Goal: Check status: Check status

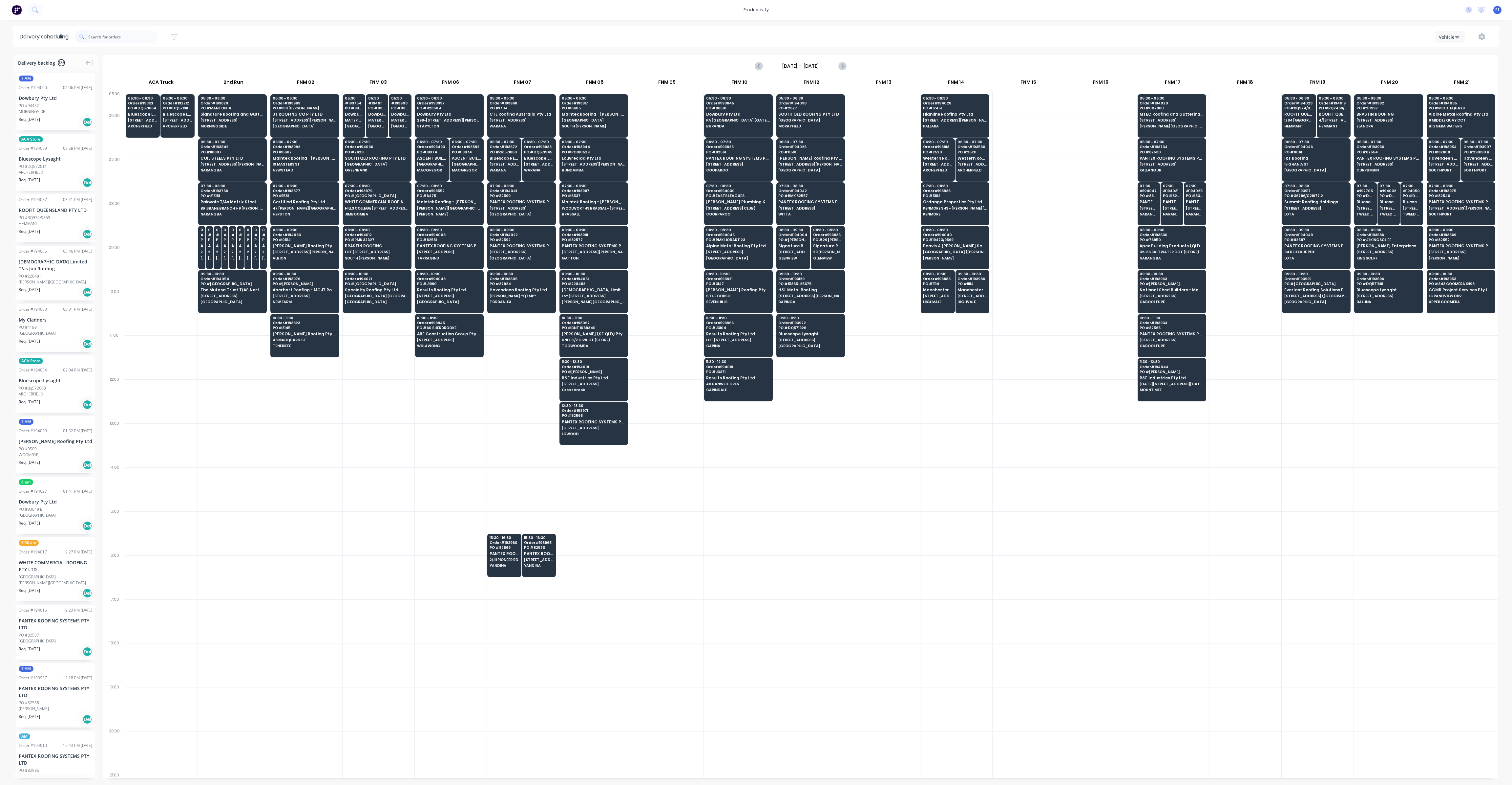
scroll to position [0, 0]
click at [935, 284] on div "09:30 - 10:30 Order # 193886 PO # 11114 Manchester Roofing Australia Pty Ltd [S…" at bounding box center [938, 288] width 34 height 36
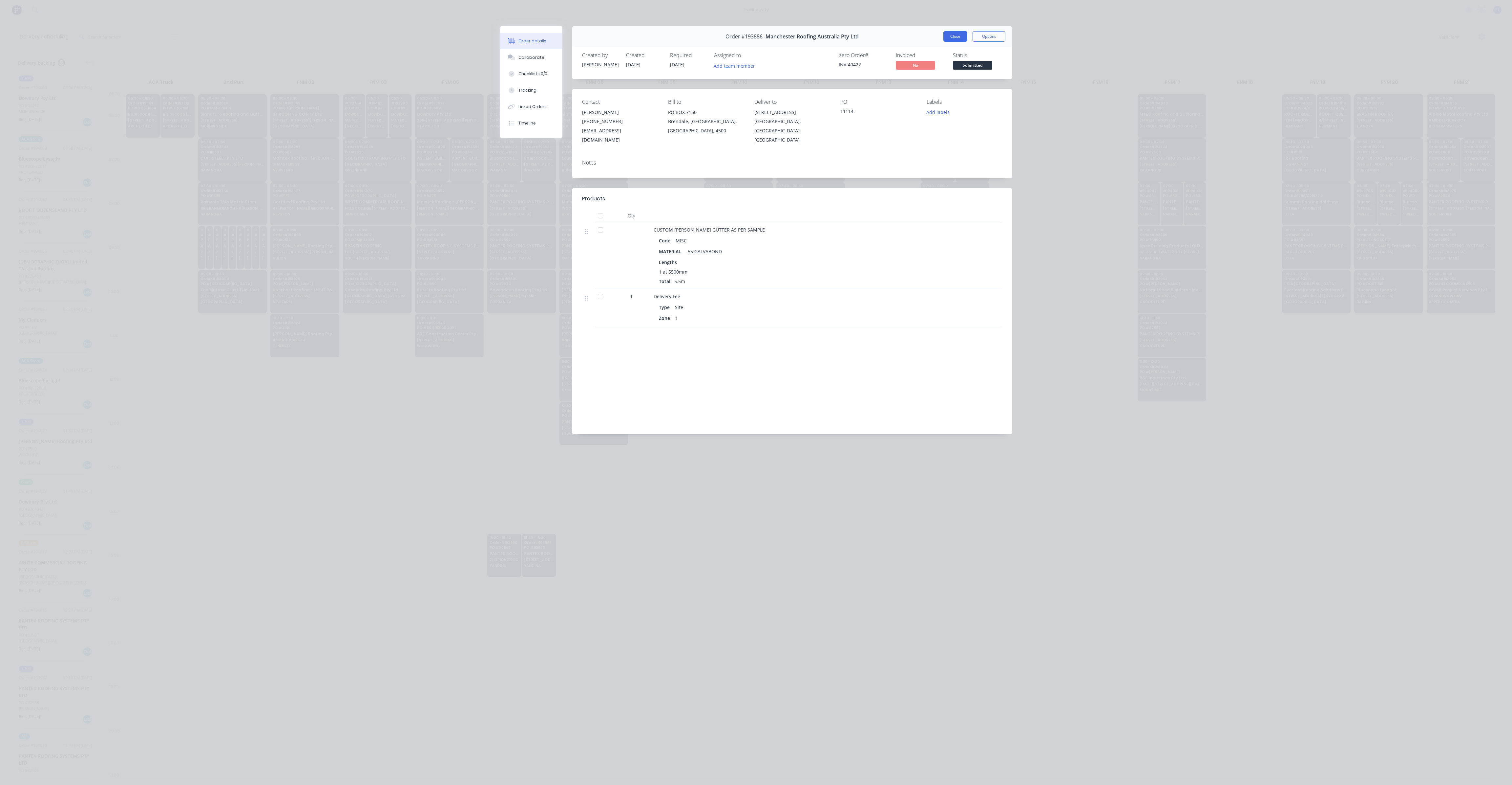
click at [962, 38] on button "Close" at bounding box center [955, 36] width 24 height 11
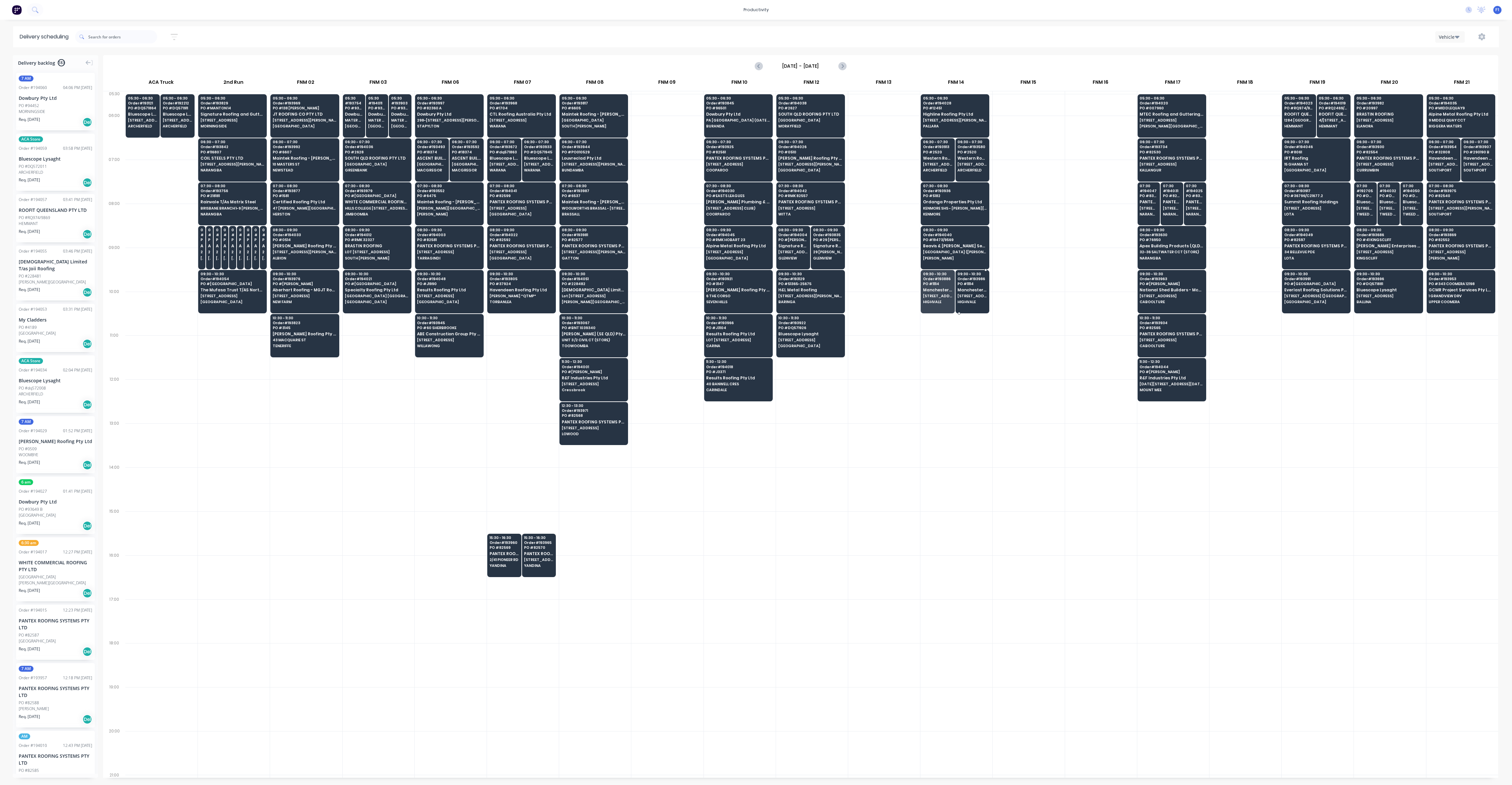
click at [967, 289] on span "Manchester Roofing Australia Pty Ltd" at bounding box center [972, 289] width 29 height 5
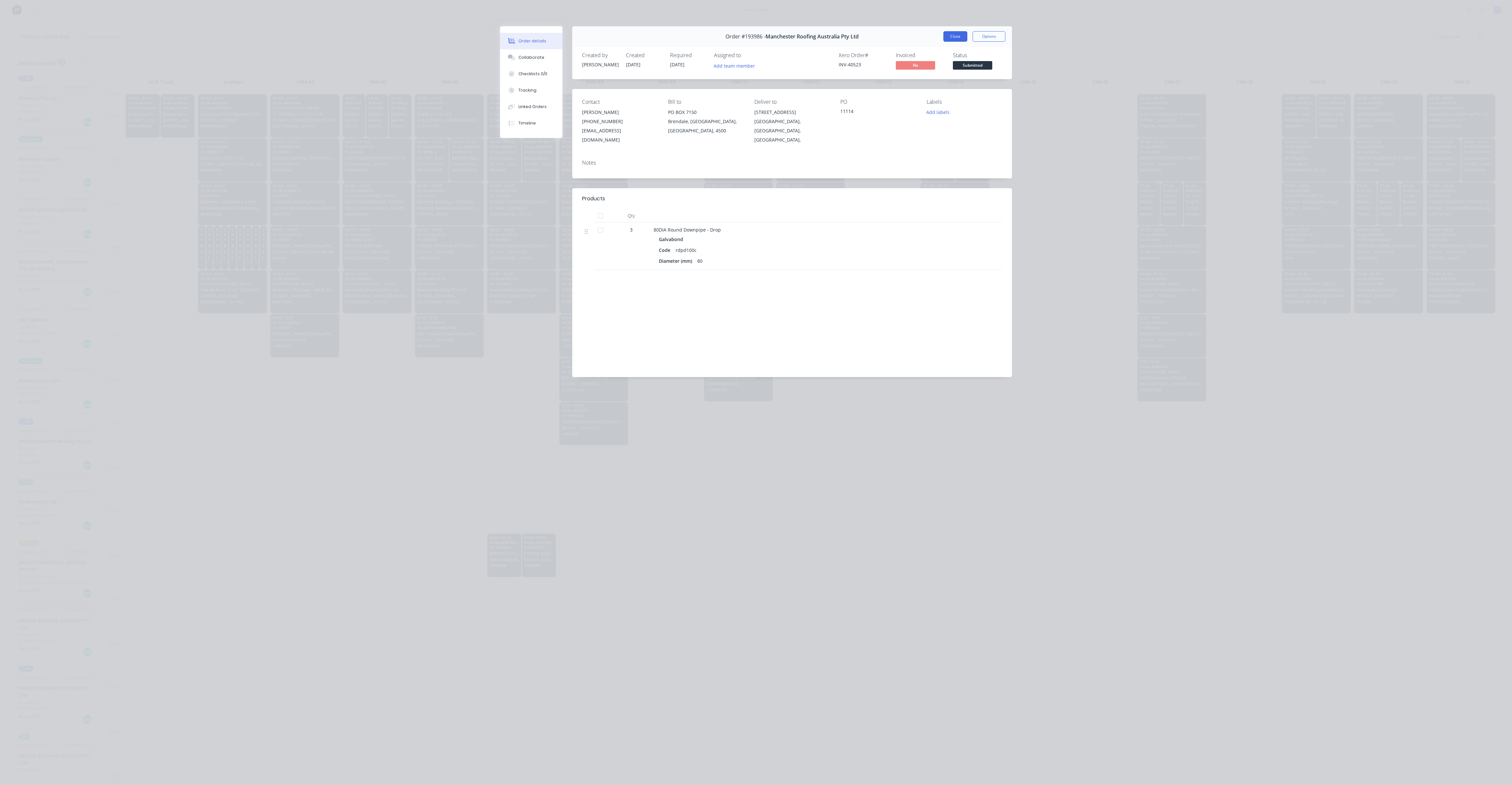
click at [955, 36] on button "Close" at bounding box center [955, 36] width 24 height 11
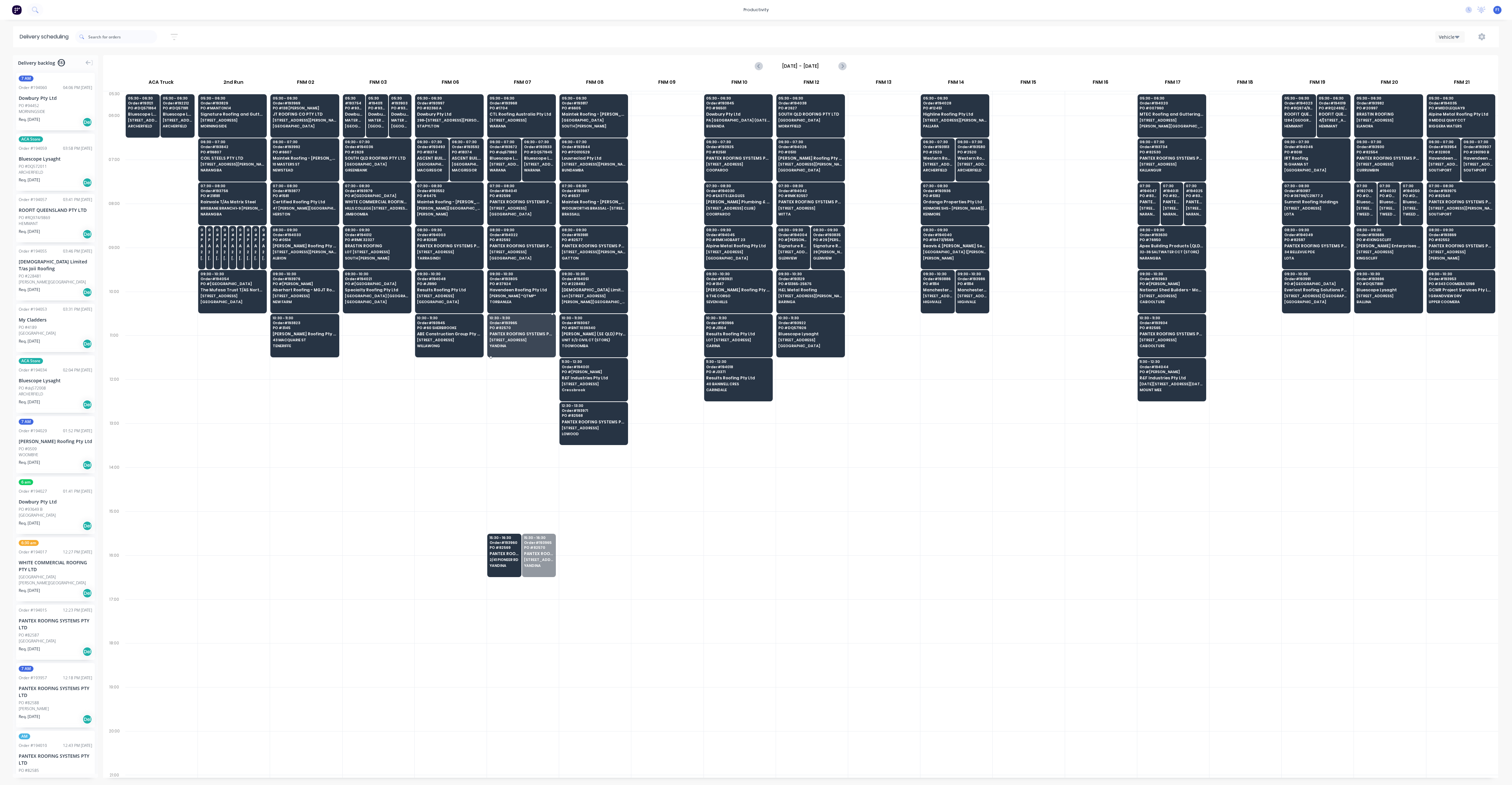
drag, startPoint x: 536, startPoint y: 548, endPoint x: 524, endPoint y: 332, distance: 216.3
drag, startPoint x: 522, startPoint y: 546, endPoint x: 524, endPoint y: 331, distance: 215.0
click at [240, 201] on span "Rainvale T/As Matrix Steel" at bounding box center [232, 201] width 64 height 5
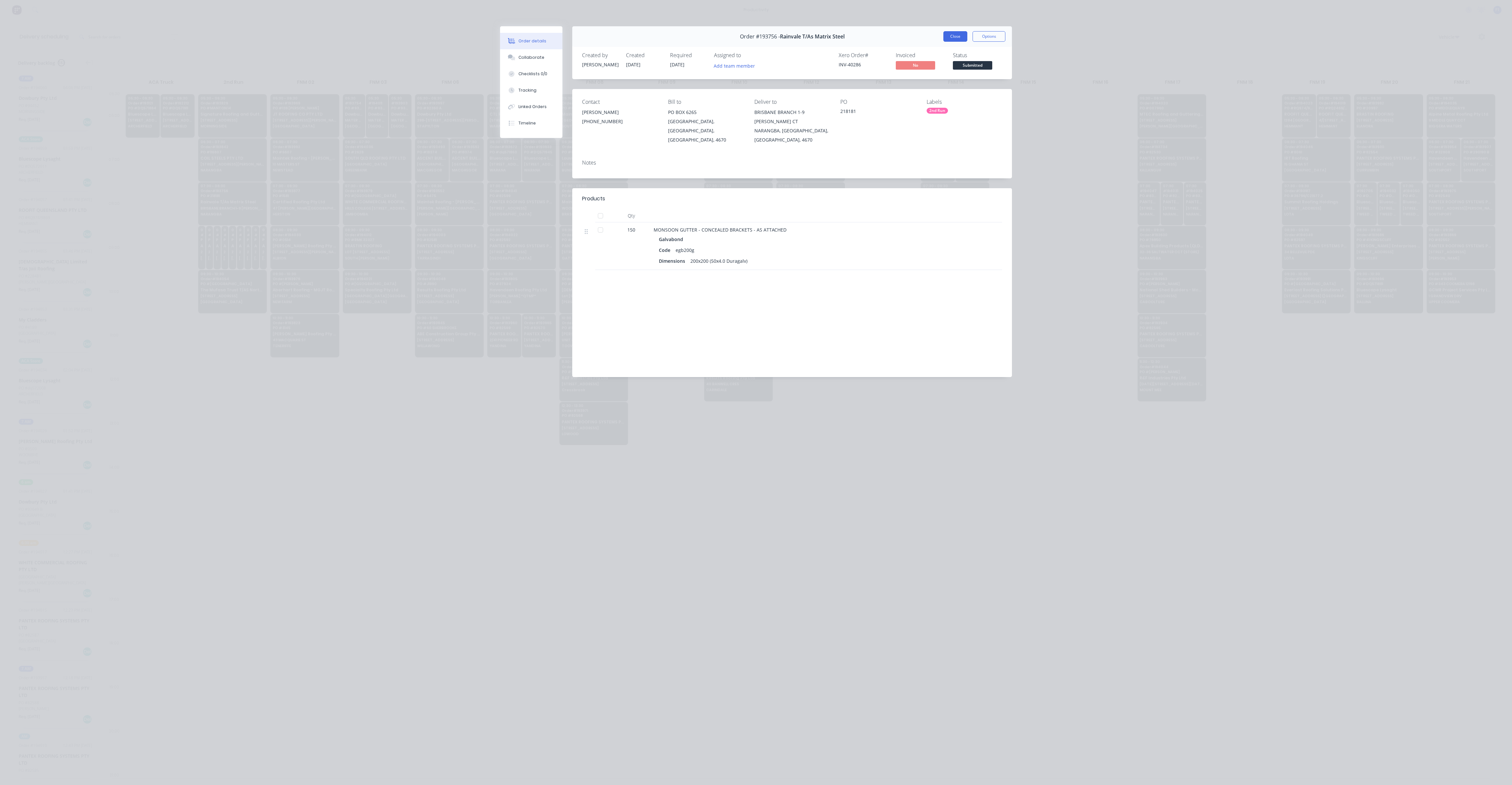
click at [956, 33] on button "Close" at bounding box center [955, 36] width 24 height 11
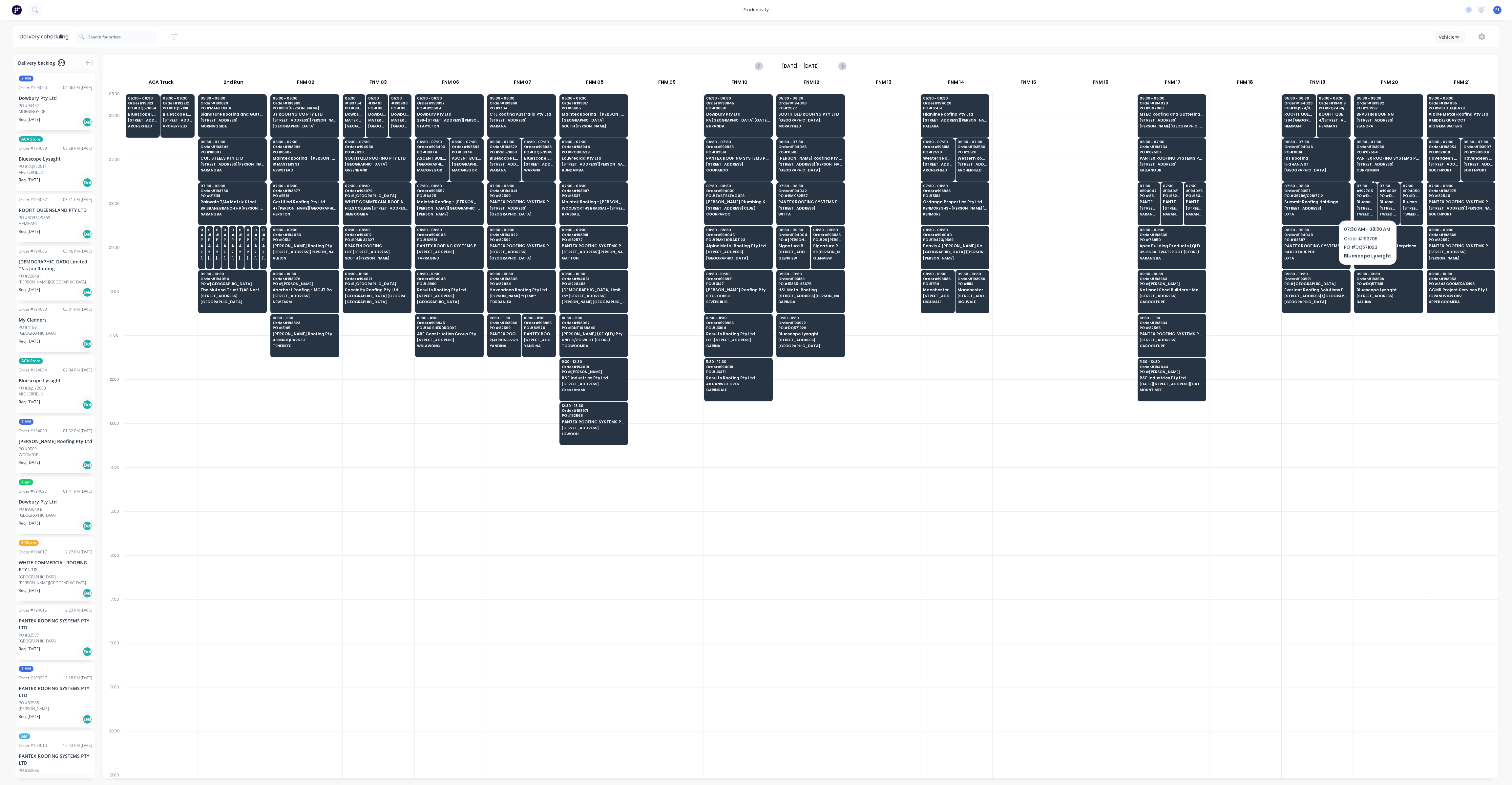
click at [1366, 202] on span "Bluescope Lysaght" at bounding box center [1366, 201] width 18 height 5
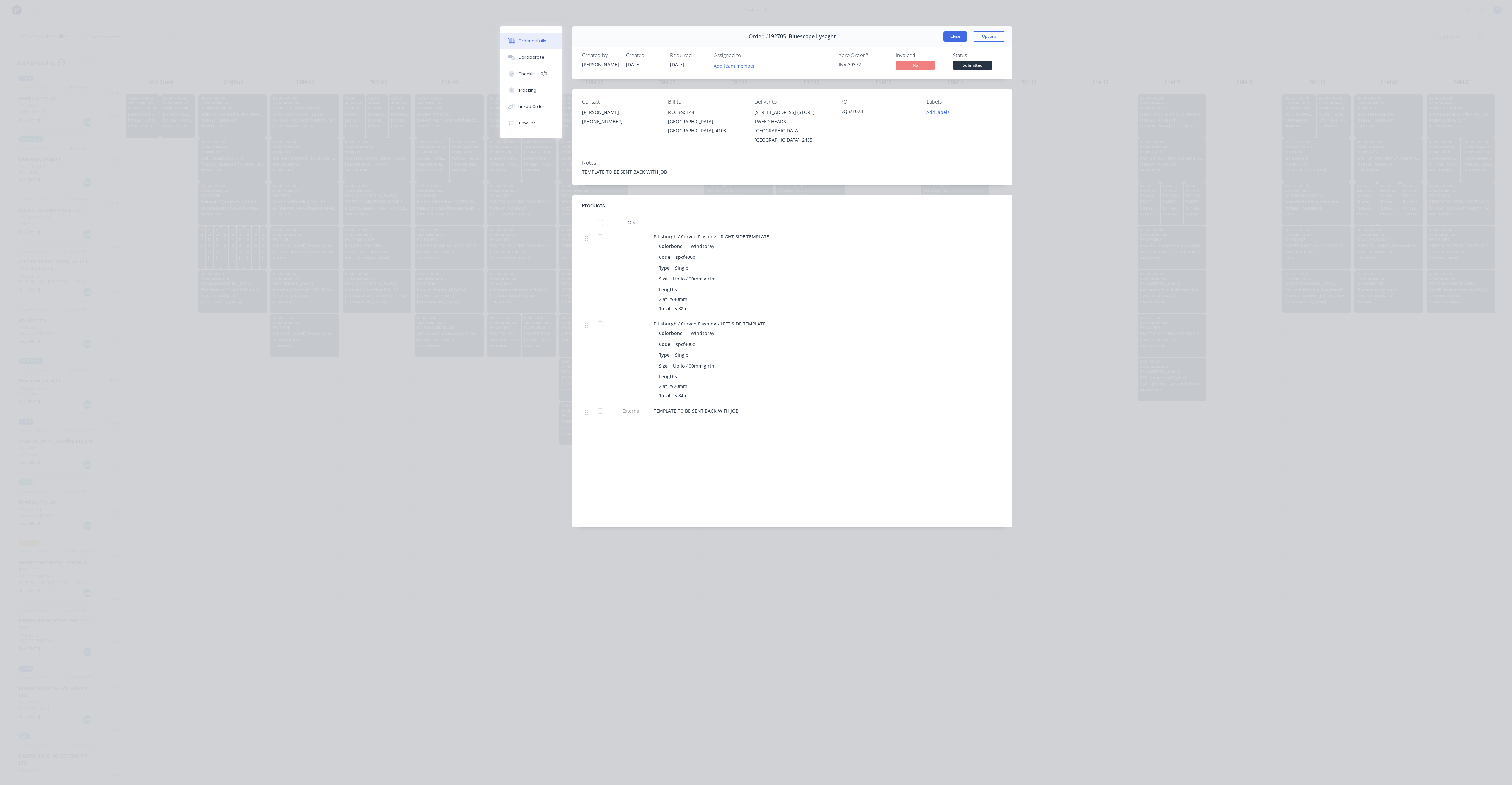
click at [948, 36] on button "Close" at bounding box center [955, 36] width 24 height 11
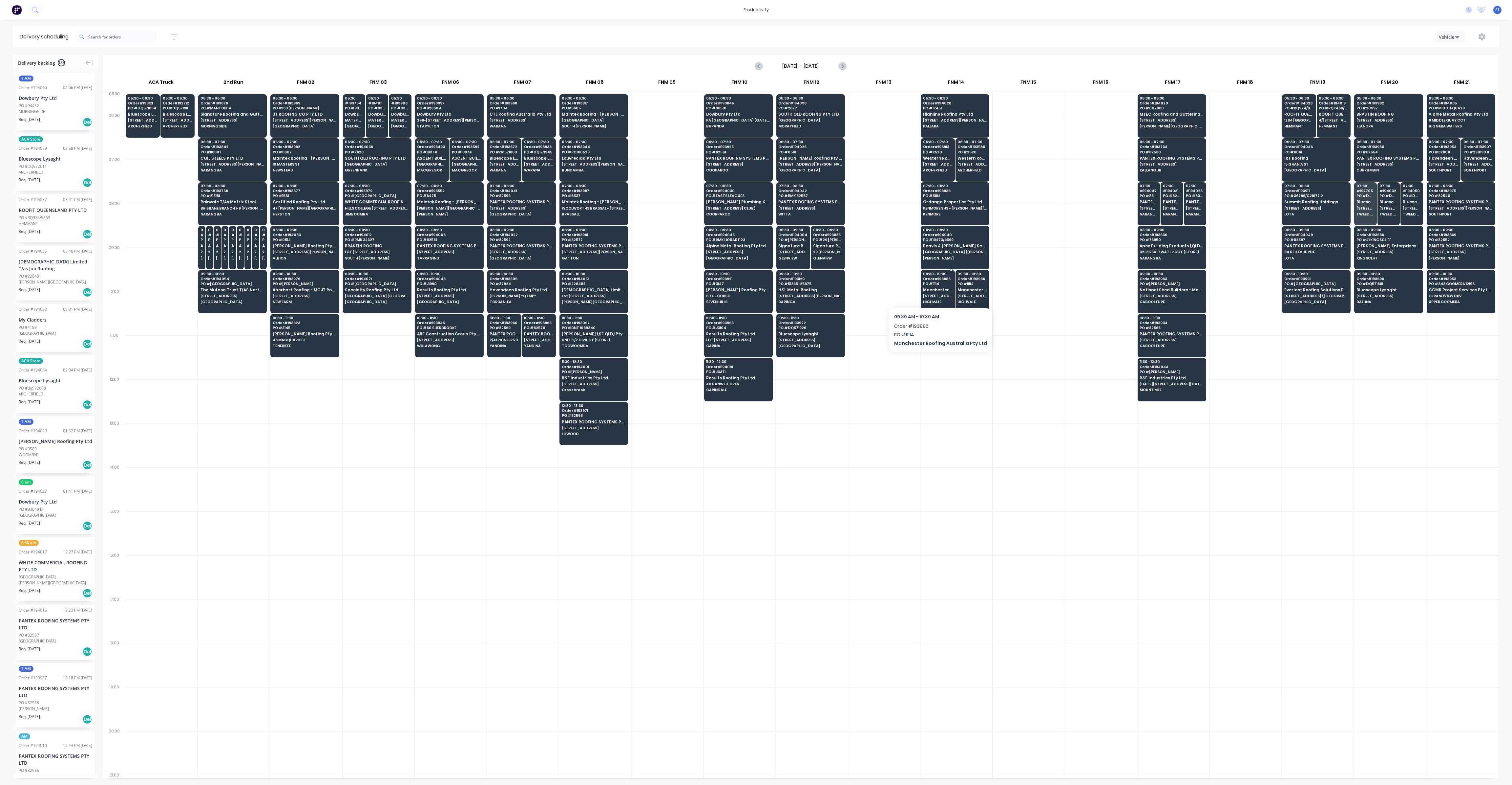
click at [939, 295] on span "[STREET_ADDRESS]" at bounding box center [938, 295] width 29 height 4
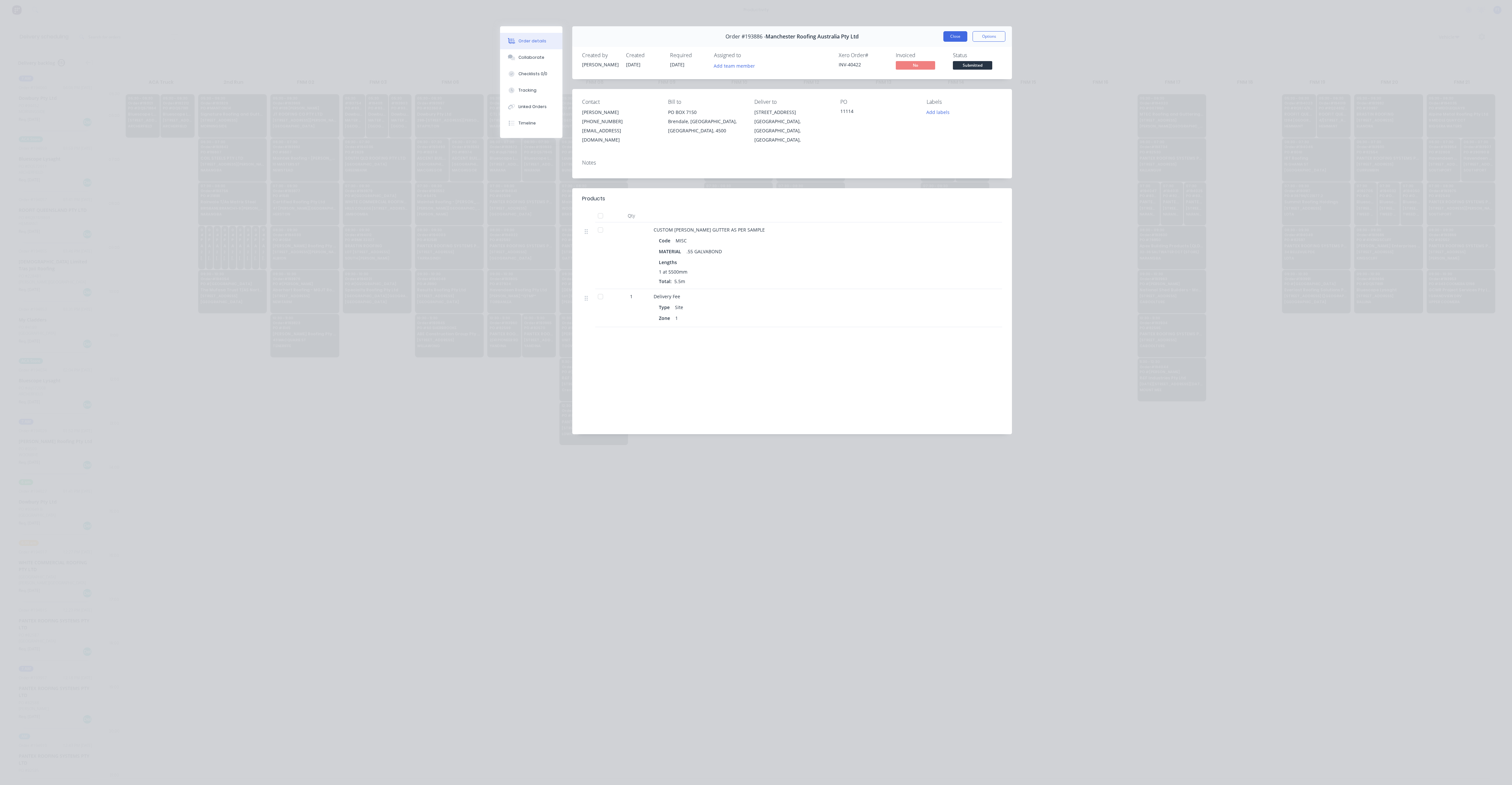
click at [945, 36] on button "Close" at bounding box center [955, 36] width 24 height 11
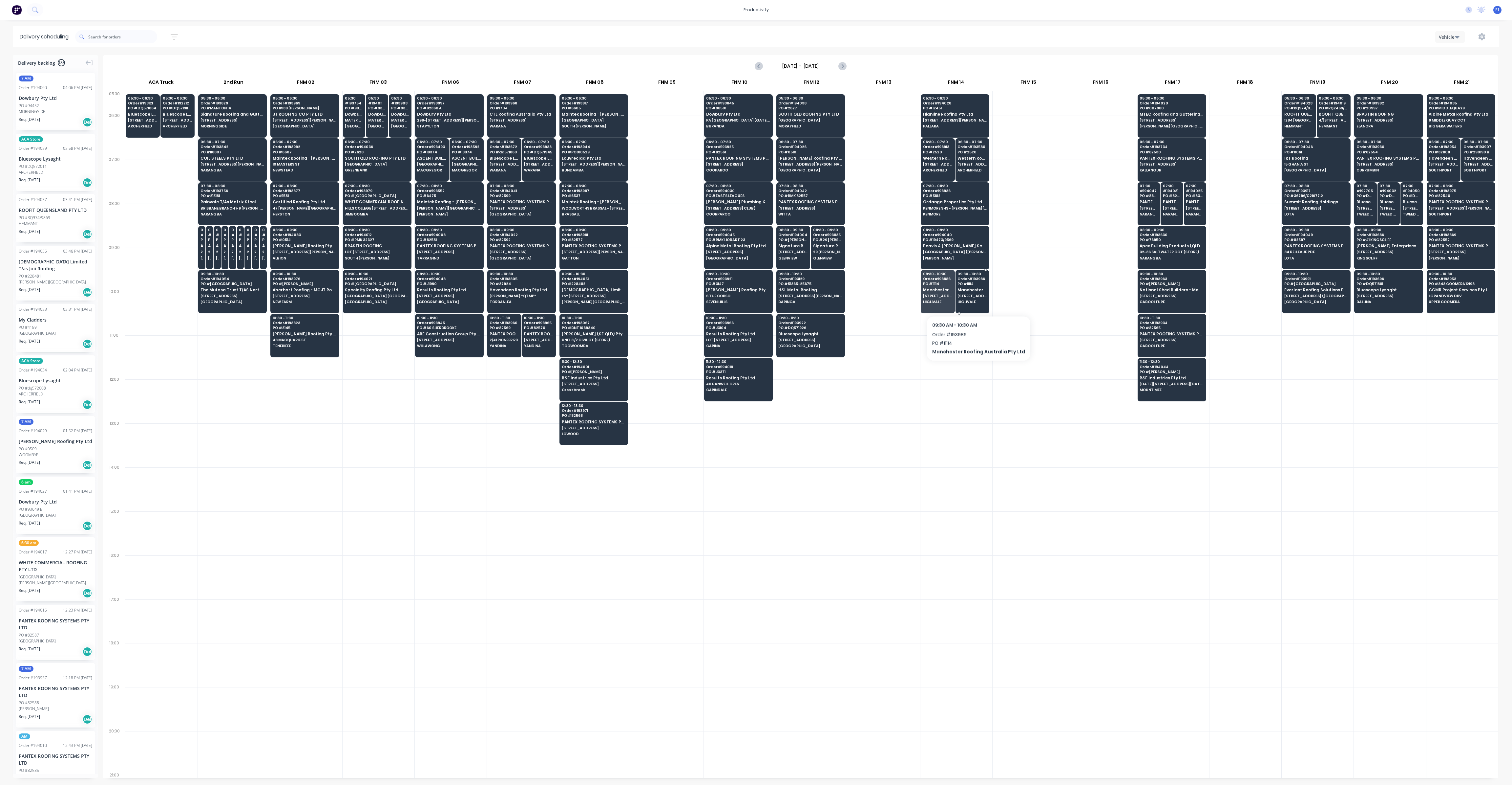
click at [974, 300] on span "HIGHVALE" at bounding box center [972, 302] width 29 height 4
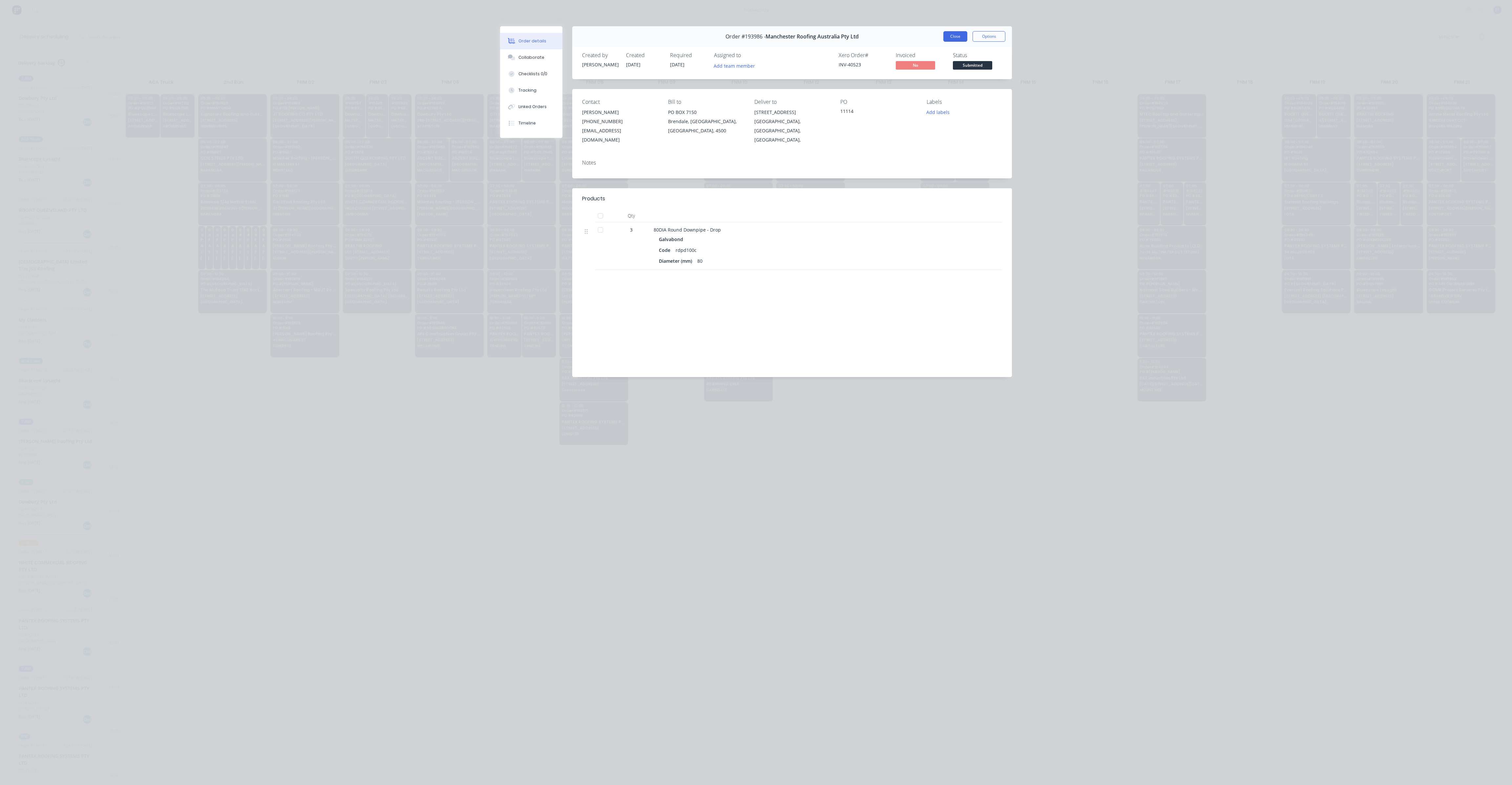
click at [957, 36] on button "Close" at bounding box center [955, 36] width 24 height 11
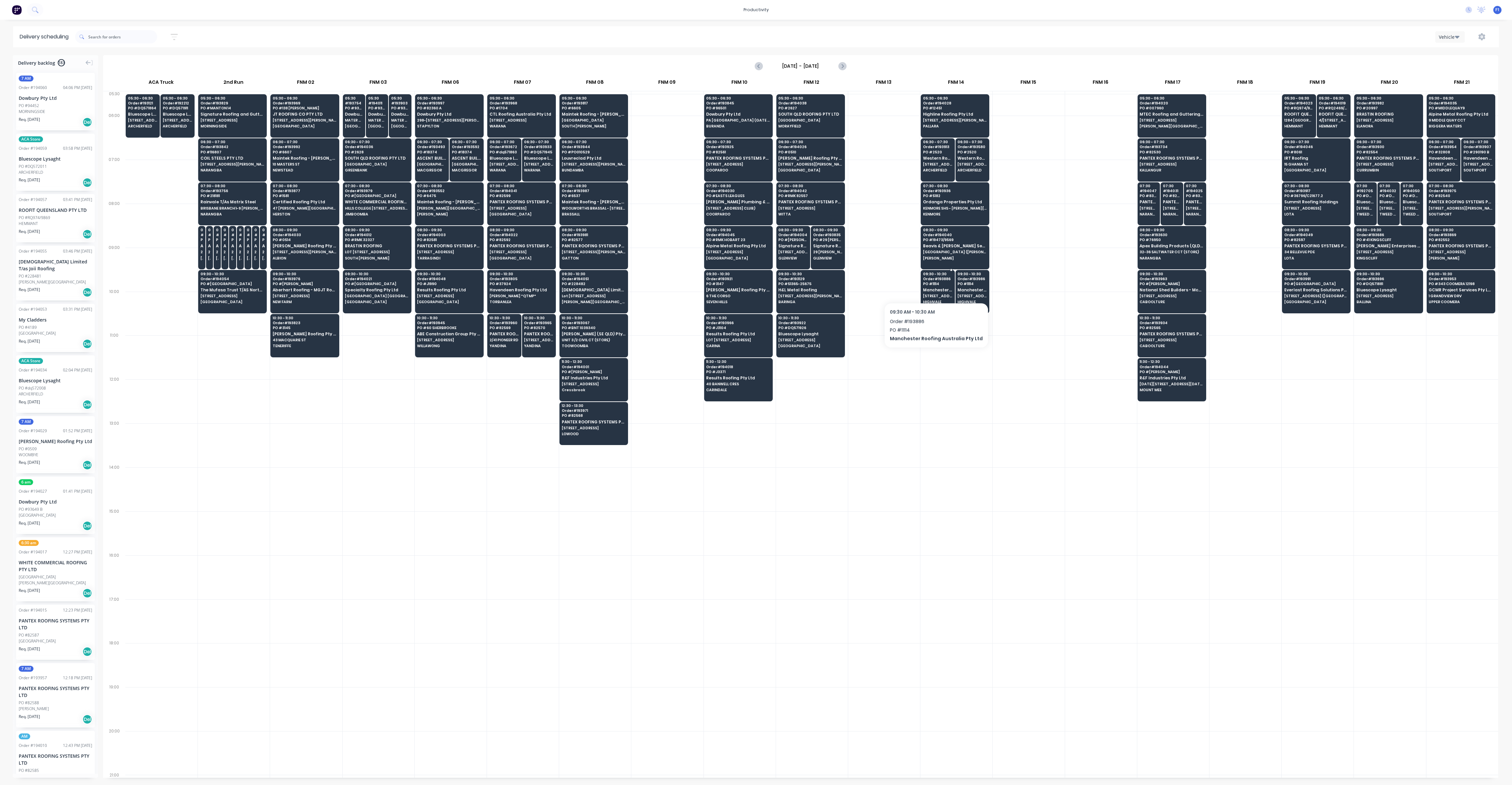
click at [932, 285] on div "09:30 - 10:30 Order # 193886 PO # 11114 Manchester Roofing Australia Pty Ltd [S…" at bounding box center [938, 288] width 34 height 36
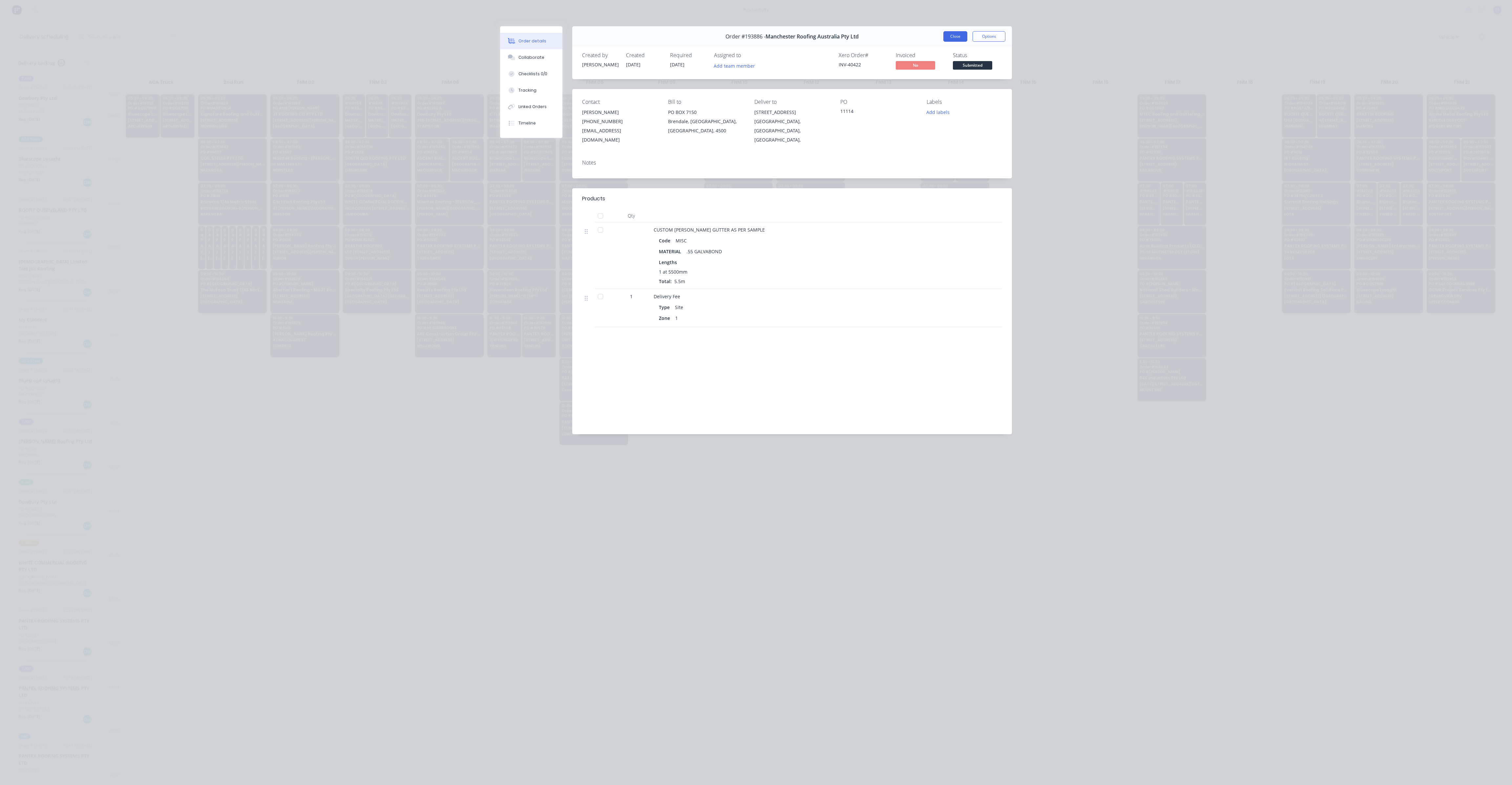
click at [960, 37] on button "Close" at bounding box center [955, 36] width 24 height 11
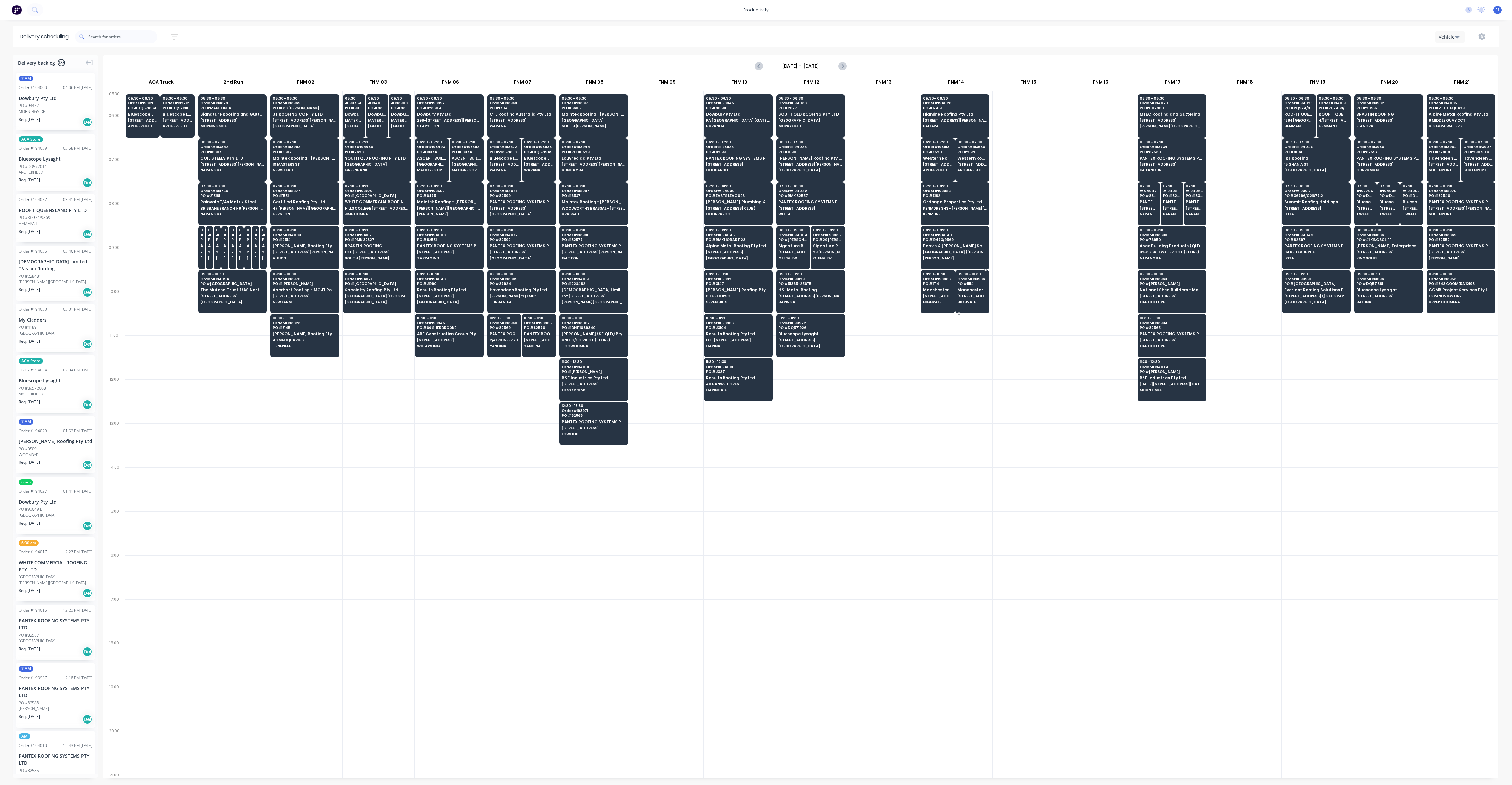
click at [973, 290] on span "Manchester Roofing Australia Pty Ltd" at bounding box center [972, 289] width 29 height 5
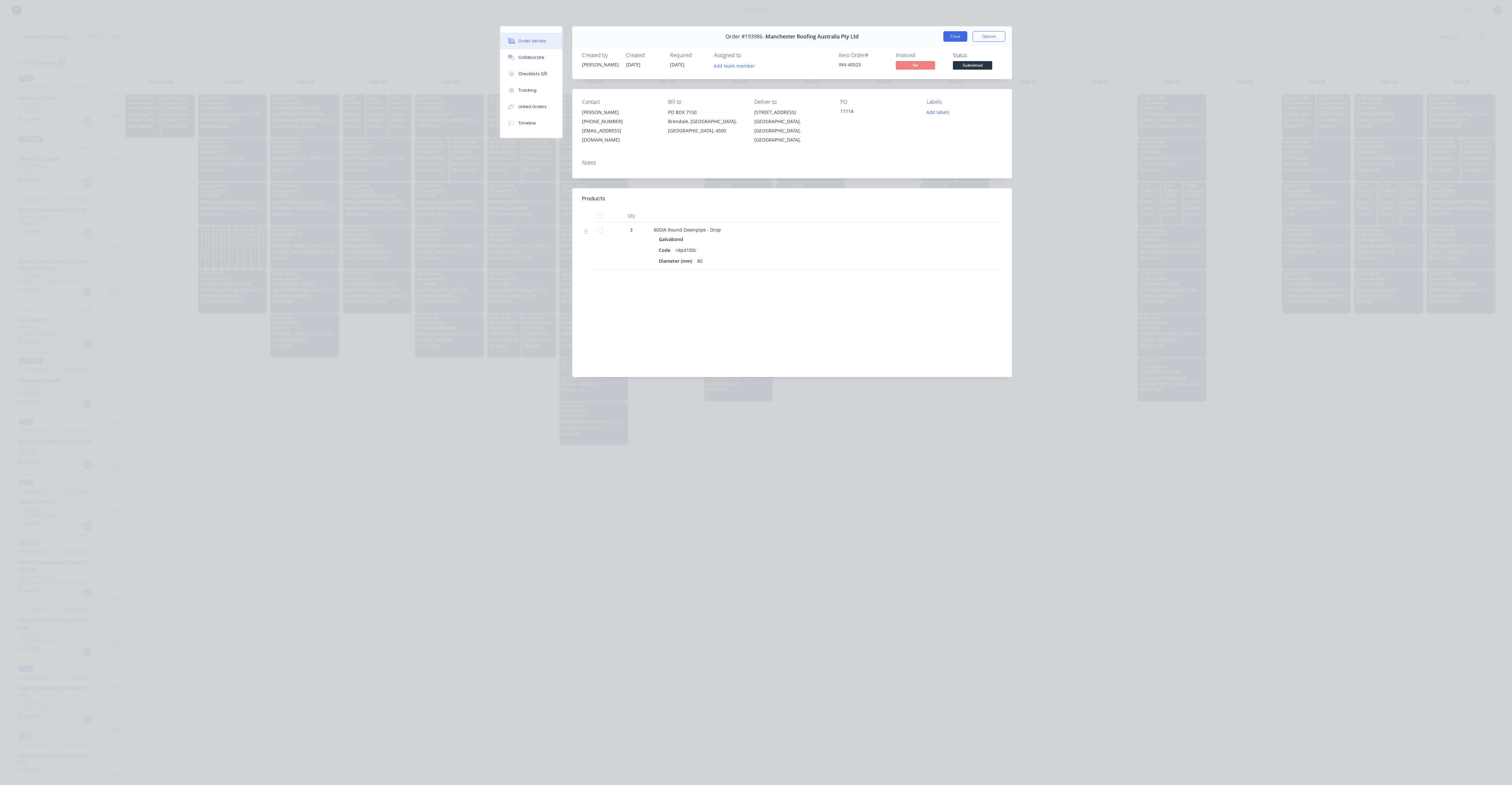
click at [957, 34] on button "Close" at bounding box center [955, 36] width 24 height 11
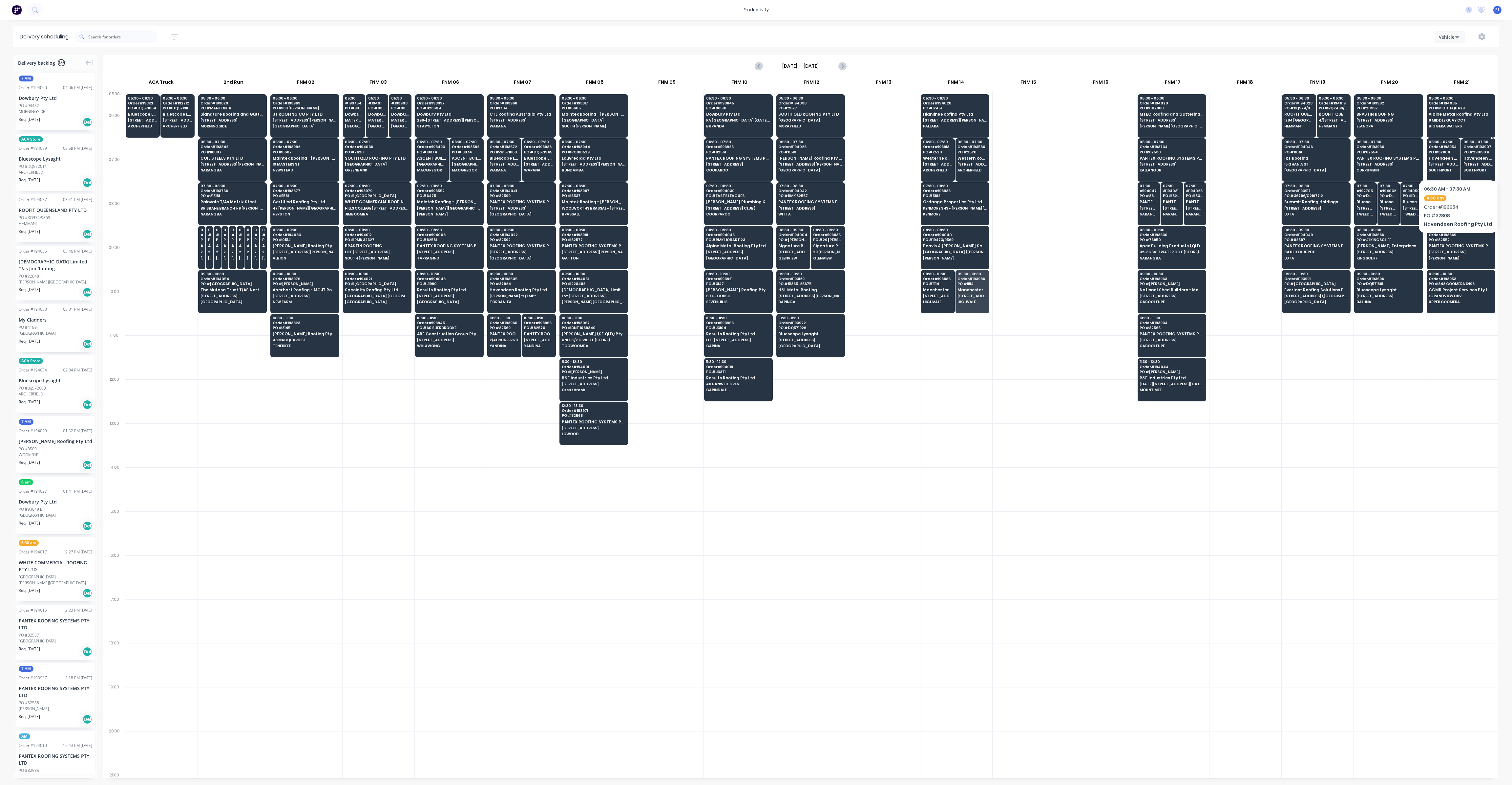
click at [1480, 161] on div "06:30 - 07:30 Order # 193907 PO # 290190 B Havendeen Projects Pty Ltd [STREET_A…" at bounding box center [1478, 157] width 34 height 36
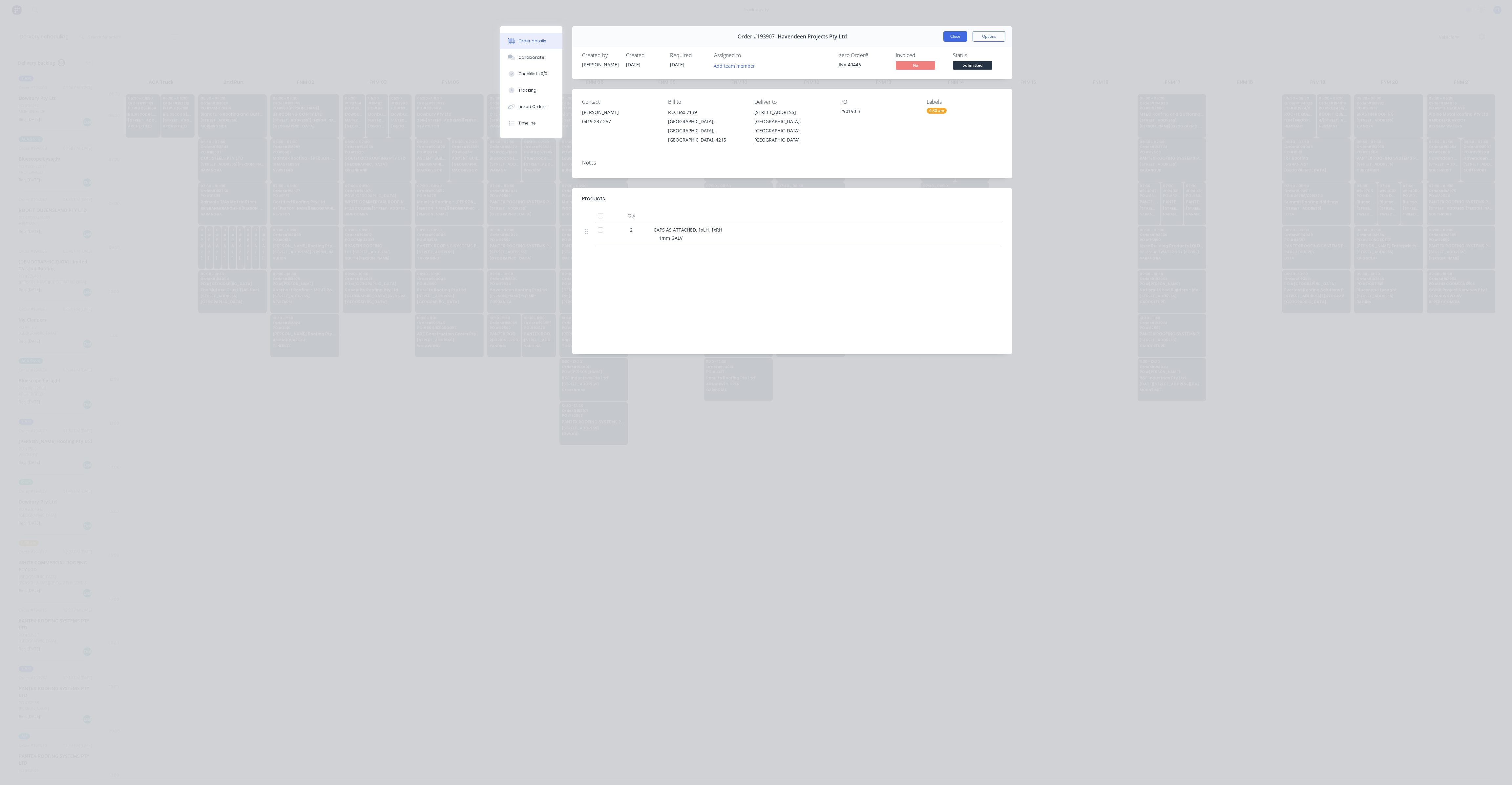
click at [957, 38] on button "Close" at bounding box center [955, 36] width 24 height 11
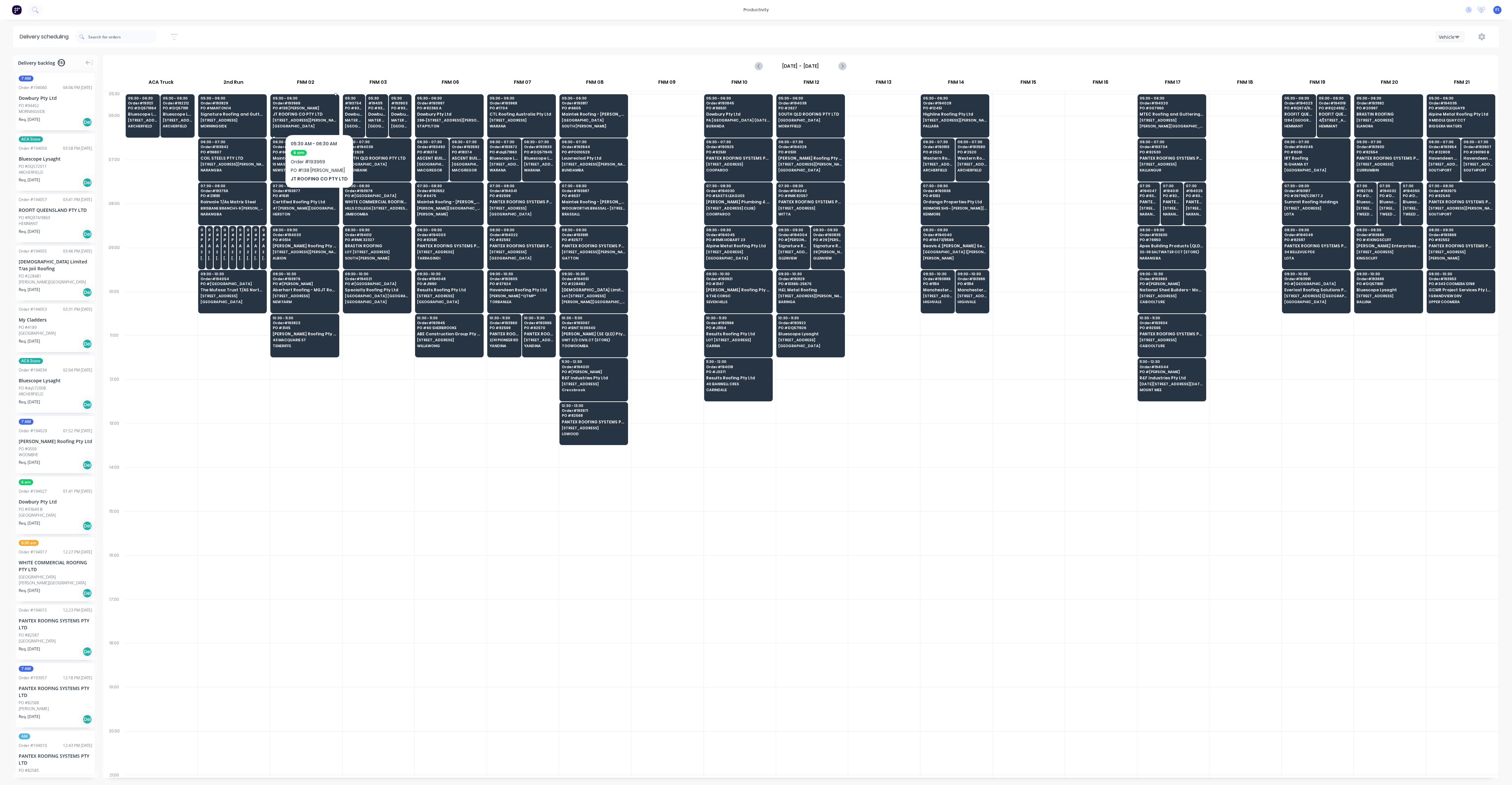
click at [316, 114] on span "JT ROOFING CO PTY LTD" at bounding box center [304, 114] width 64 height 5
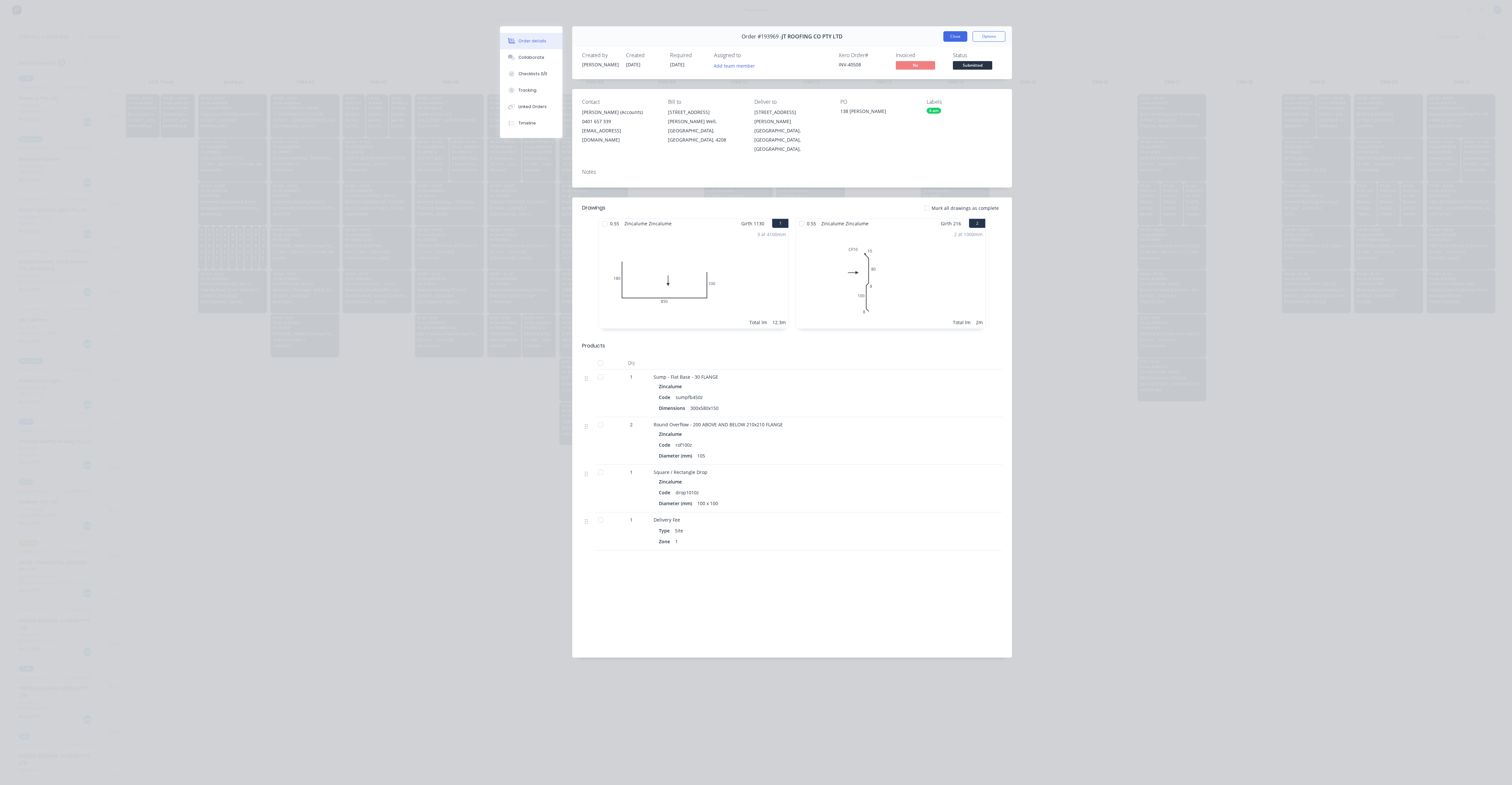
click at [957, 37] on button "Close" at bounding box center [955, 36] width 24 height 11
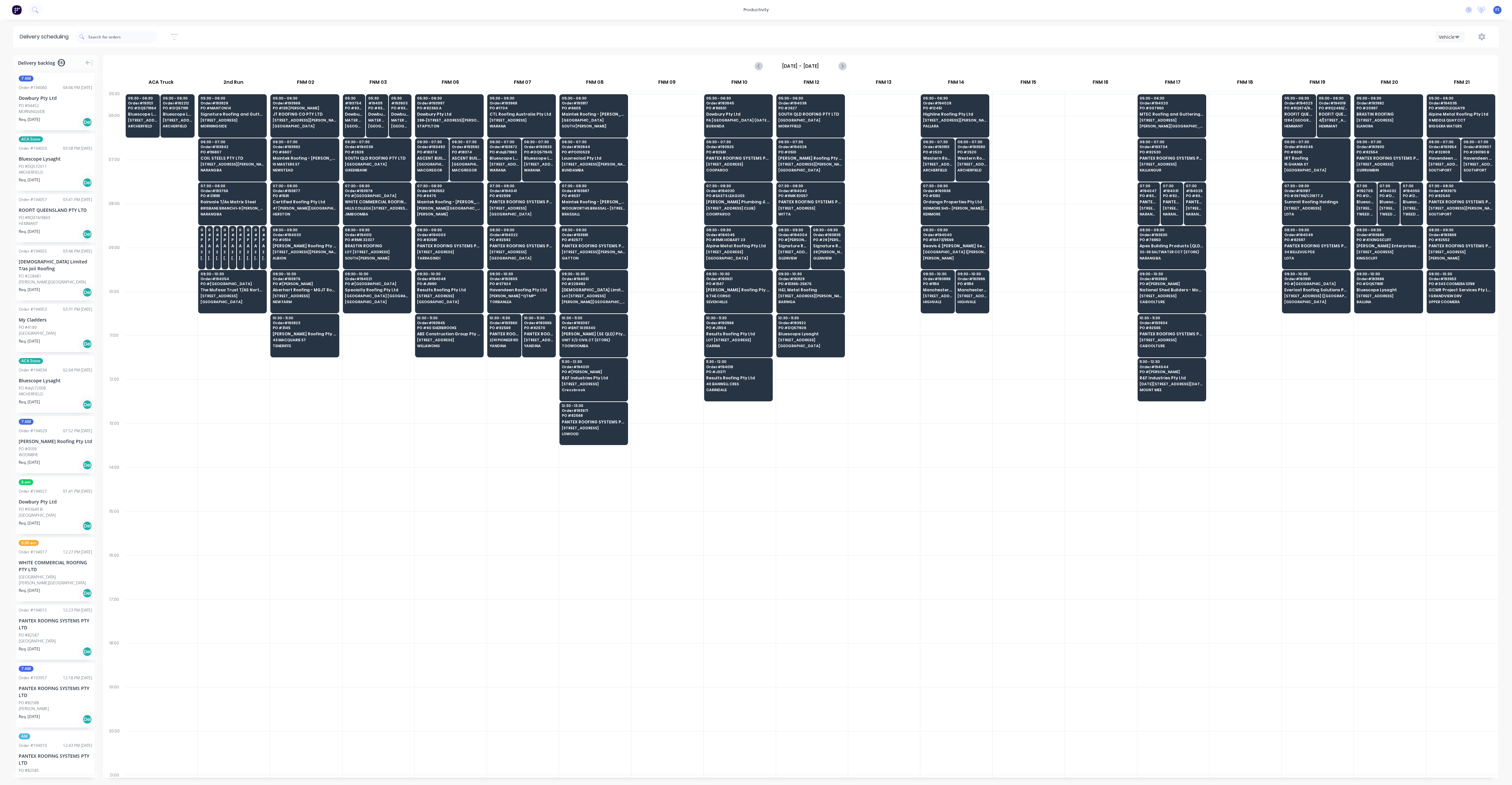
click at [1013, 385] on div at bounding box center [1028, 401] width 72 height 44
click at [805, 296] on div "09:30 - 10:30 Order # 193129 PO # 51365-25675 H&L Metal Roofing 1/21 [PERSON_NA…" at bounding box center [810, 288] width 68 height 36
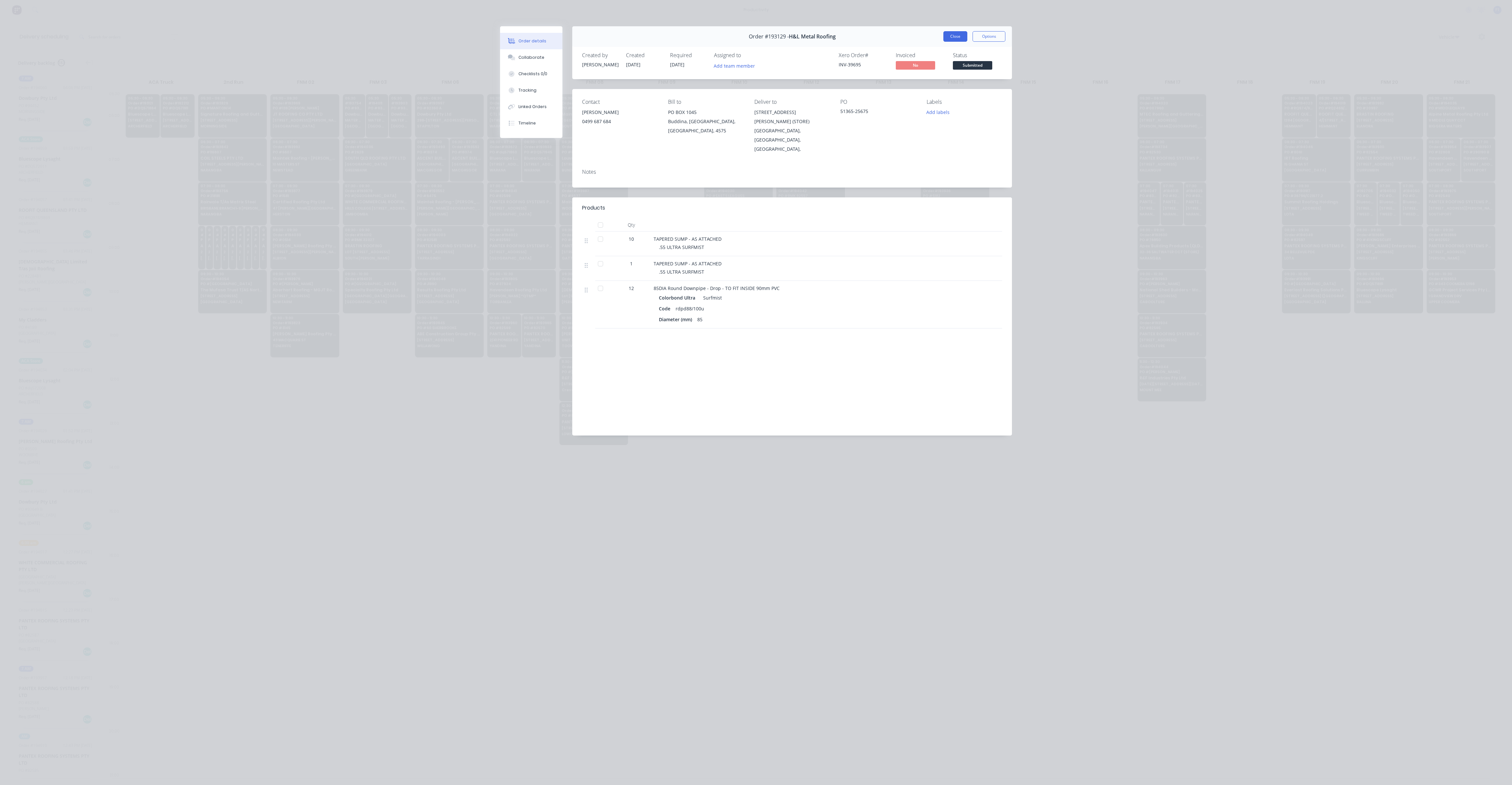
click at [957, 34] on button "Close" at bounding box center [955, 36] width 24 height 11
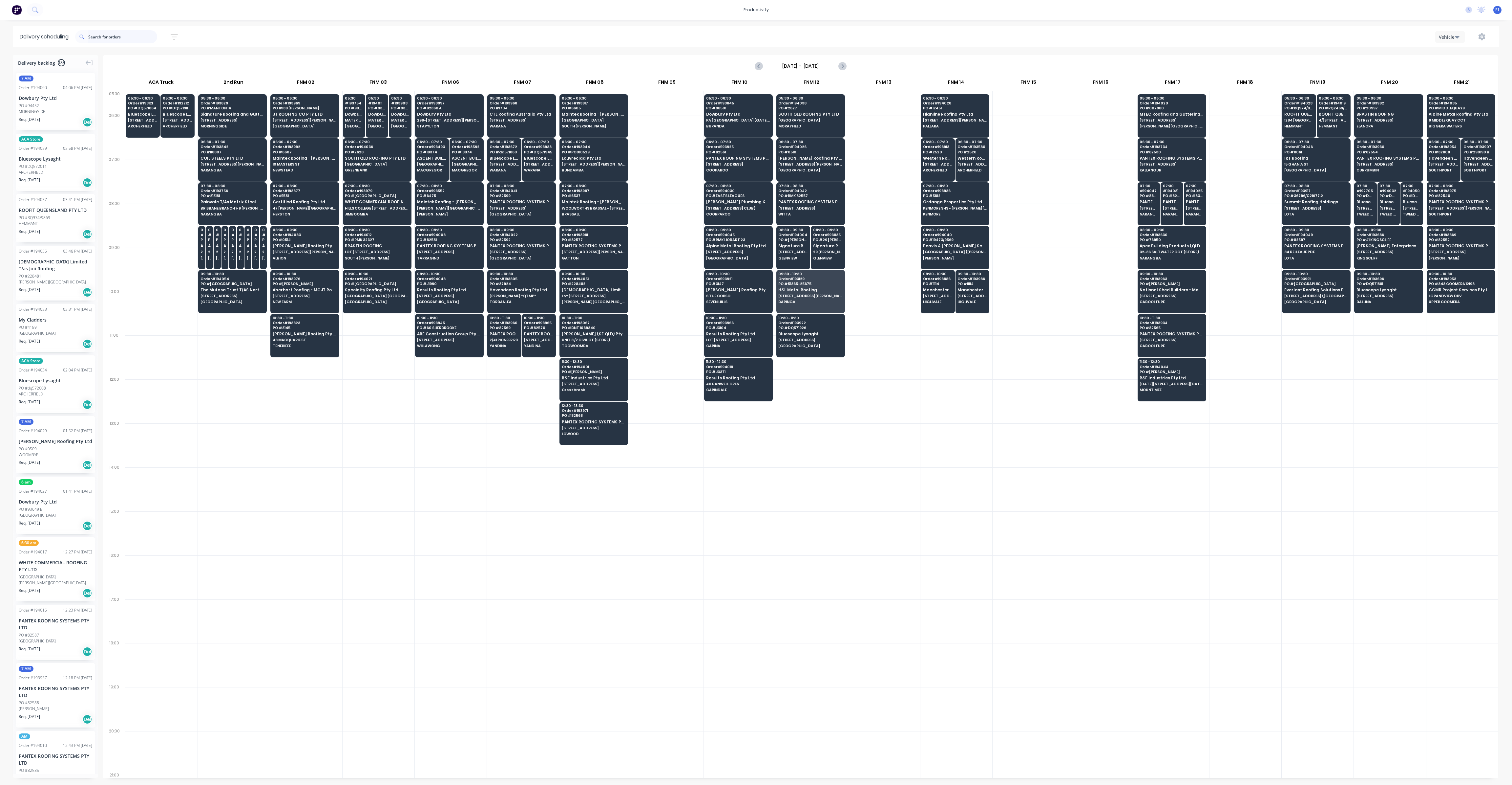
click at [109, 35] on input "text" at bounding box center [123, 36] width 69 height 13
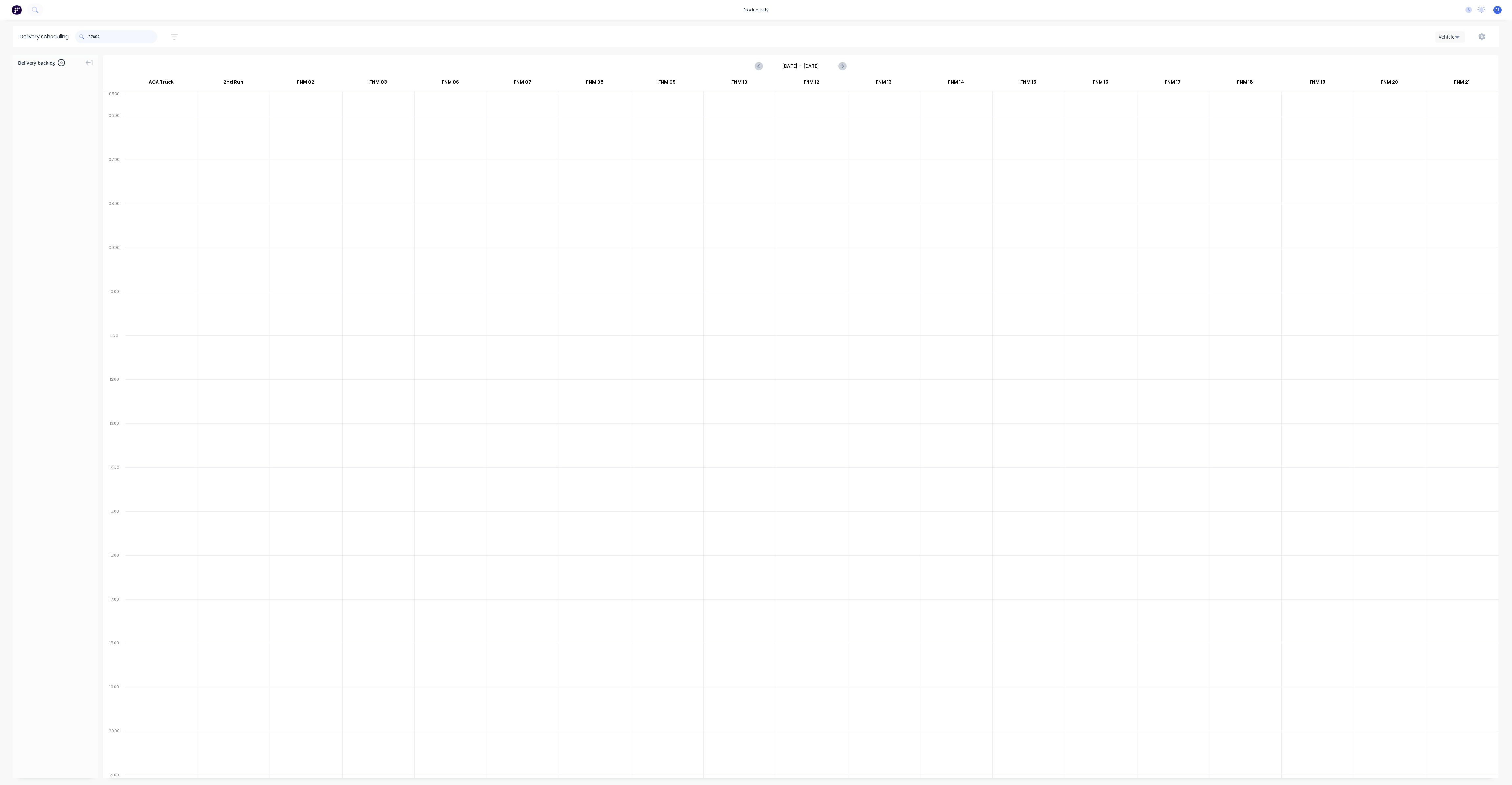
type input "37802"
click at [1449, 34] on div "Vehicle" at bounding box center [1448, 37] width 19 height 7
click at [1456, 69] on div "Vehicle" at bounding box center [1467, 67] width 65 height 13
click at [1443, 34] on div "Vehicle" at bounding box center [1448, 37] width 19 height 7
click at [1455, 66] on div "Vehicle" at bounding box center [1467, 67] width 65 height 13
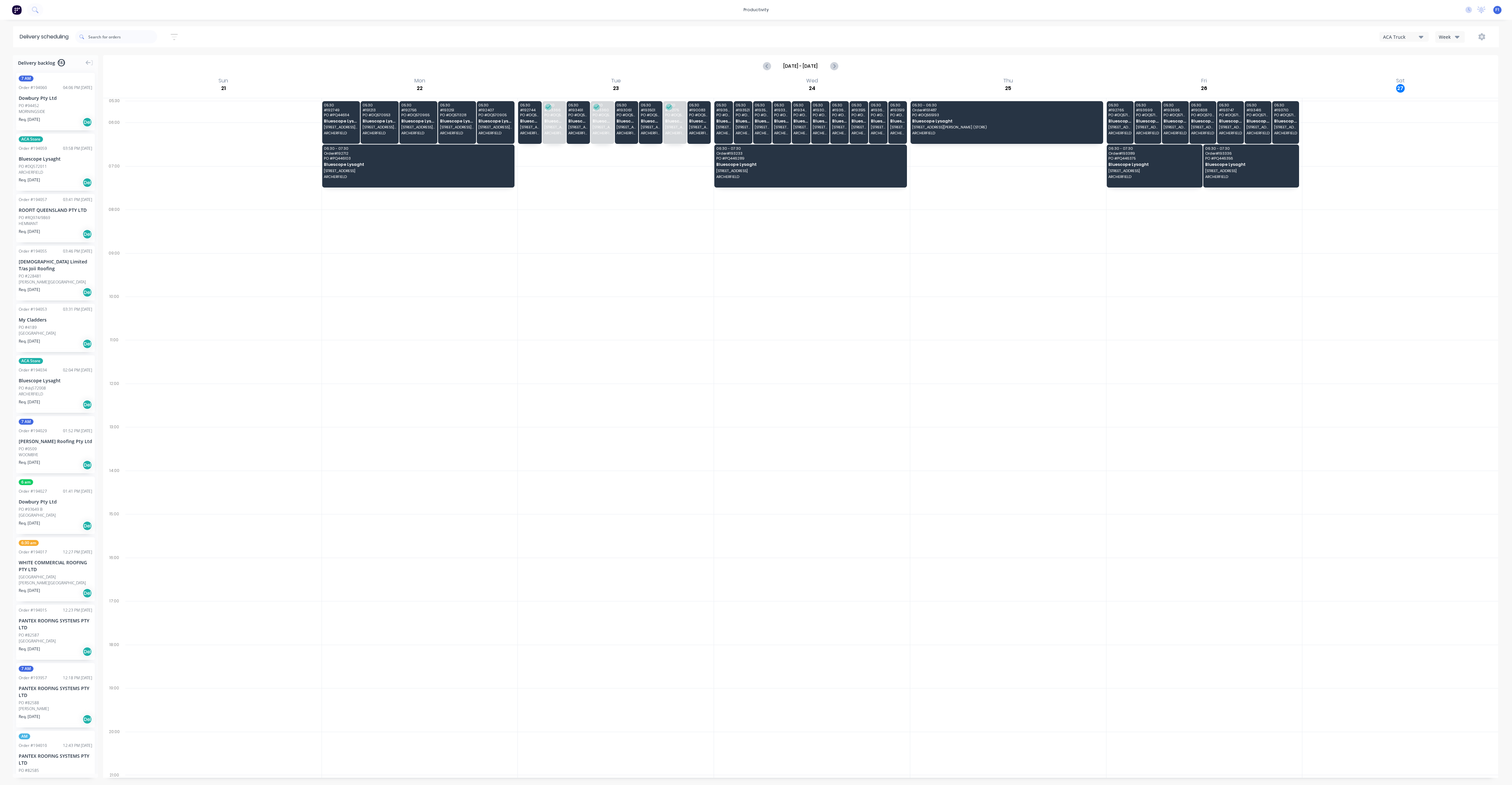
click at [1453, 36] on div "Week" at bounding box center [1448, 37] width 19 height 7
click at [1447, 69] on div "Vehicle" at bounding box center [1467, 67] width 65 height 13
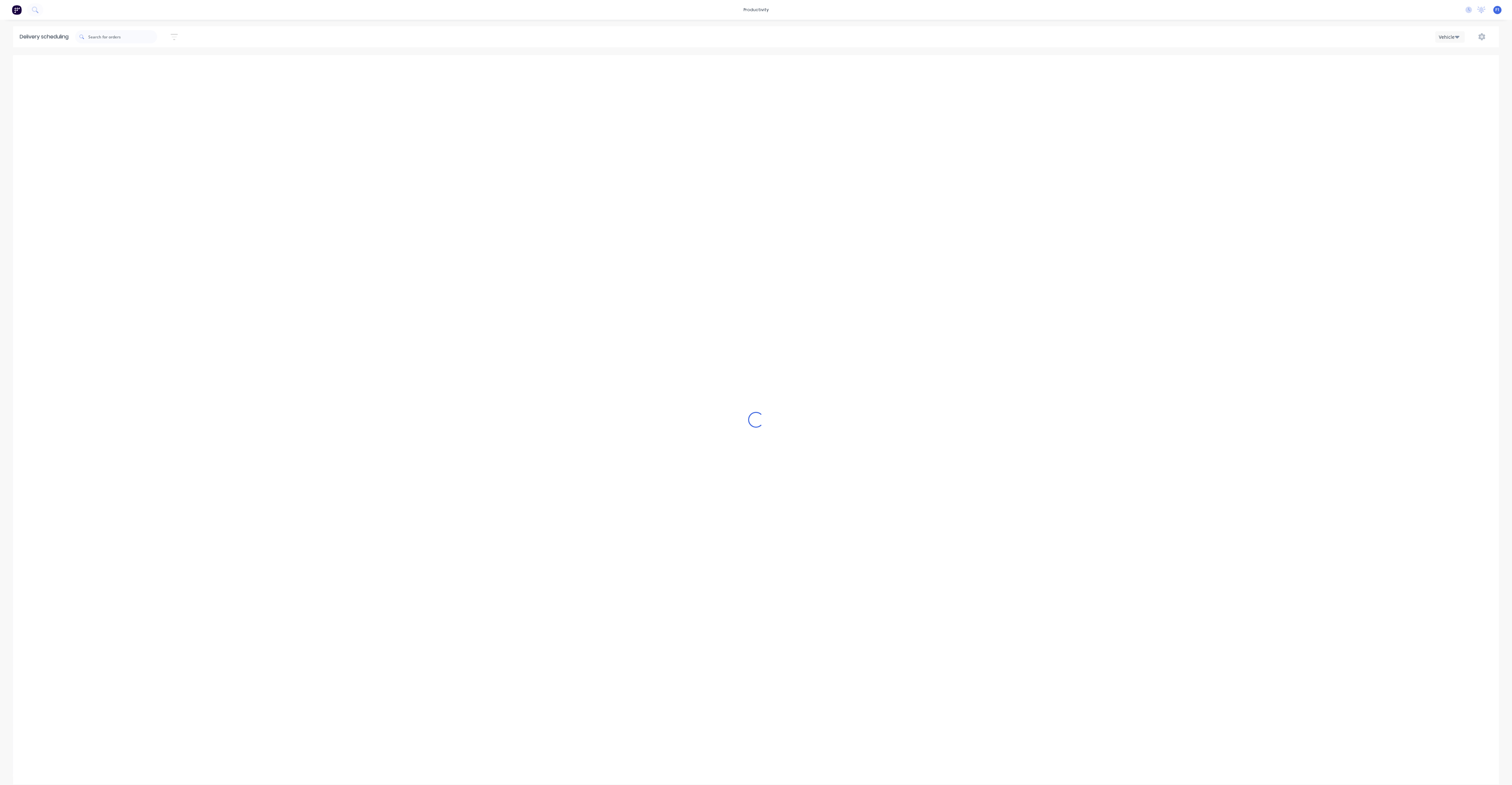
scroll to position [0, 0]
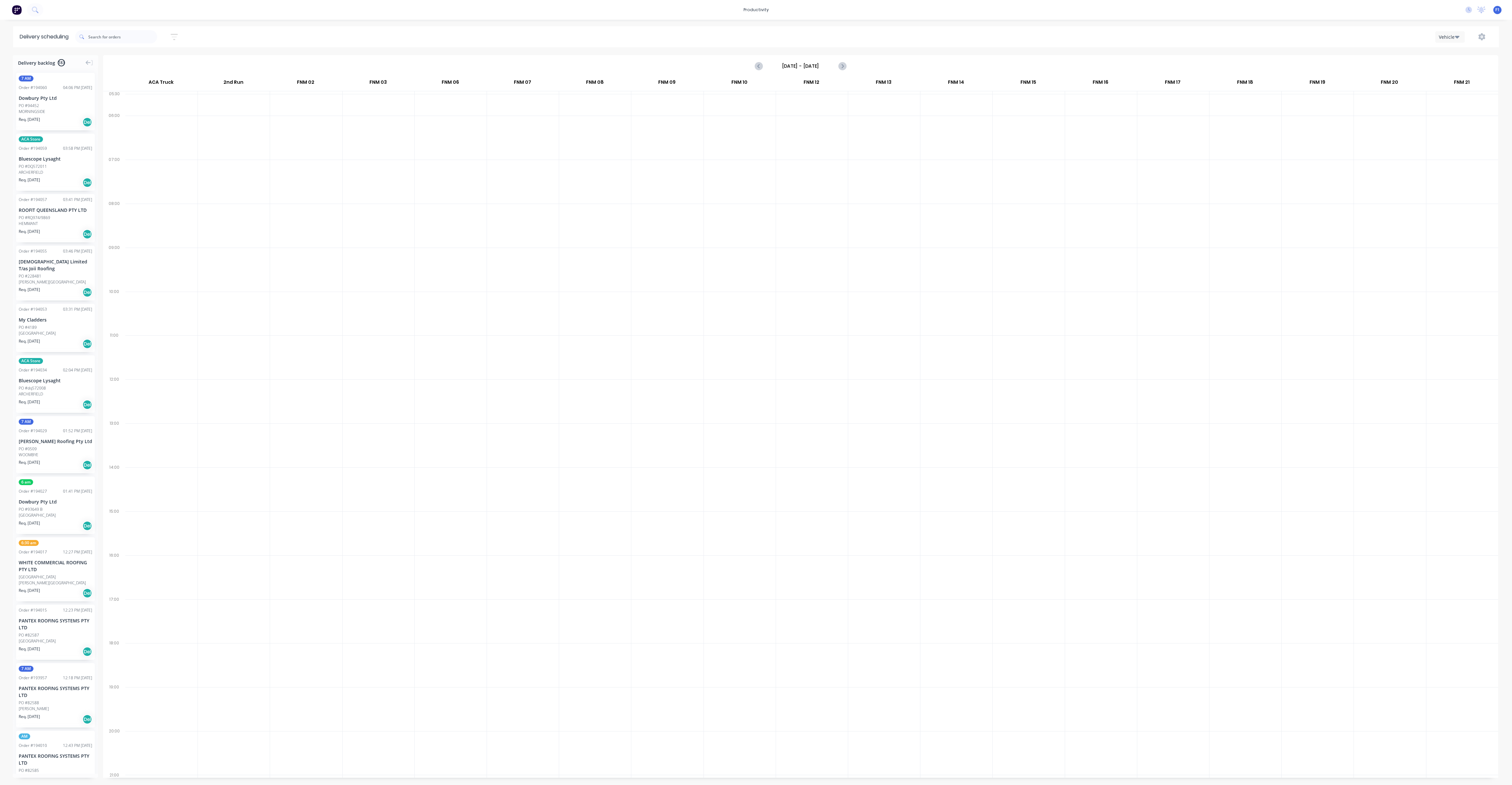
click at [829, 66] on input "Sunday - 21/09/25" at bounding box center [800, 66] width 65 height 10
click at [793, 146] on div "29" at bounding box center [790, 150] width 10 height 10
type input "[DATE] - [DATE]"
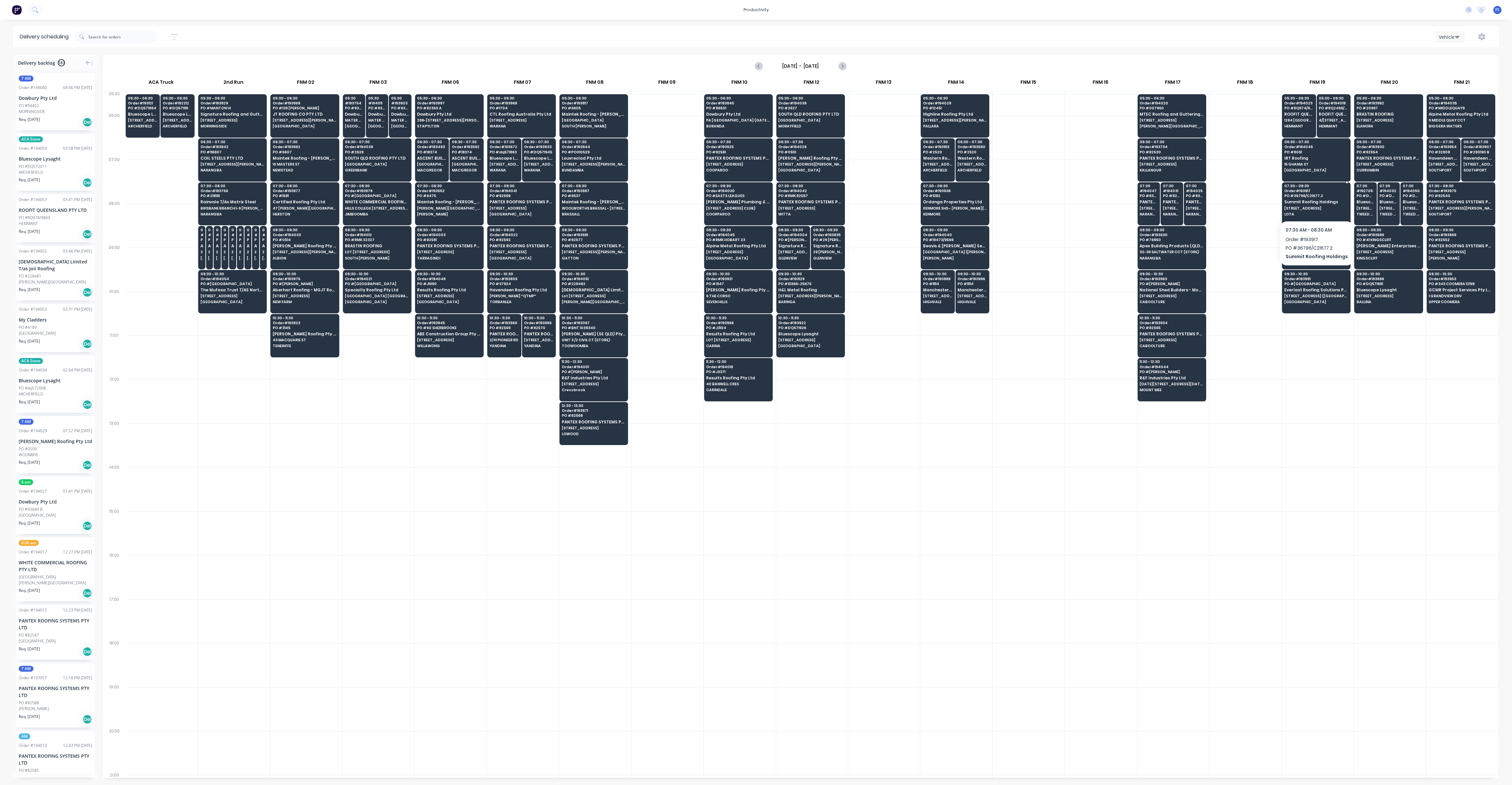
click at [1303, 201] on span "Summit Roofing Holdings" at bounding box center [1316, 201] width 64 height 5
drag, startPoint x: 1303, startPoint y: 201, endPoint x: 1306, endPoint y: 203, distance: 3.6
click at [1304, 201] on span "Summit Roofing Holdings" at bounding box center [1316, 201] width 64 height 5
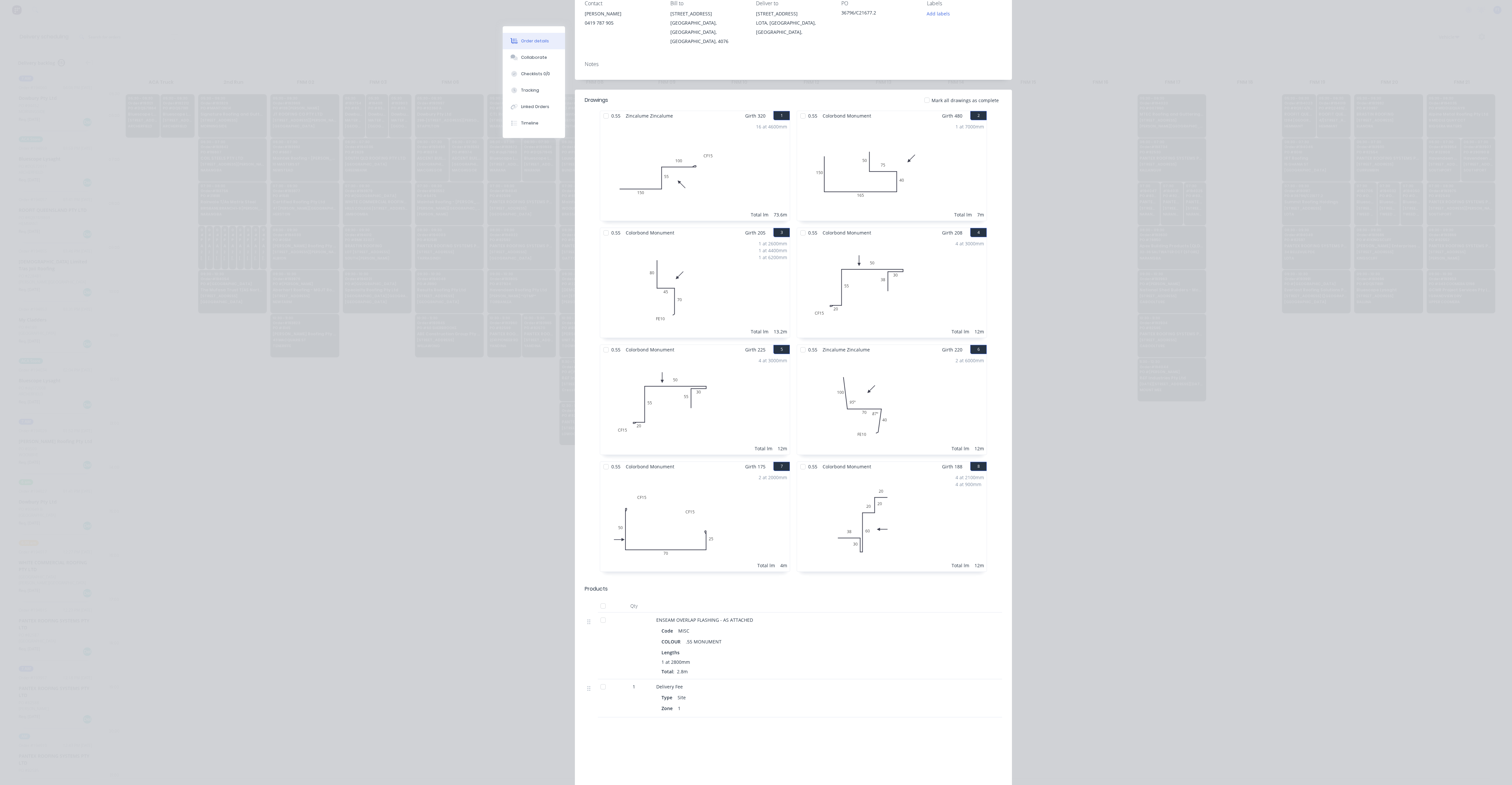
scroll to position [0, 0]
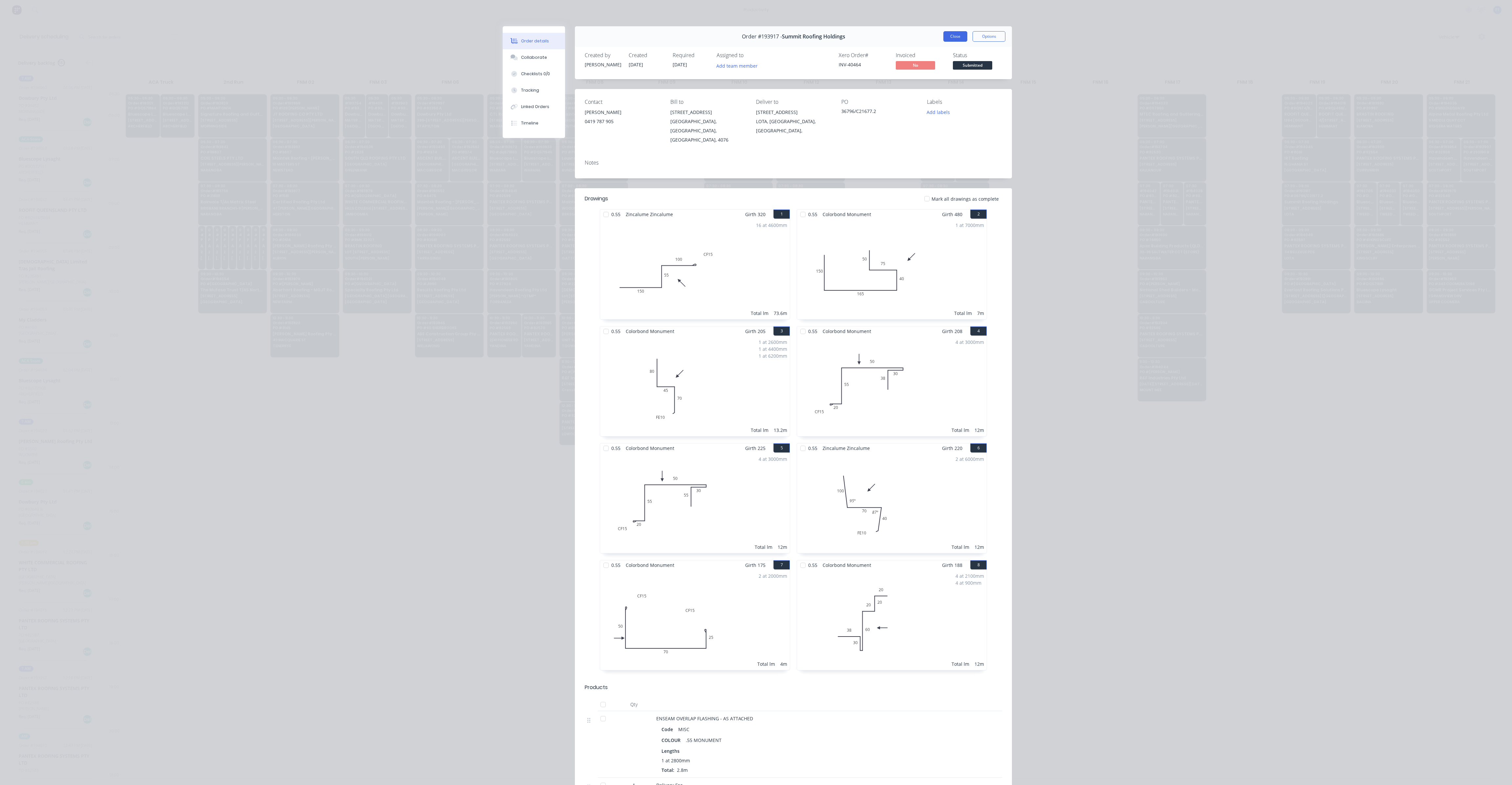
click at [956, 34] on button "Close" at bounding box center [955, 36] width 24 height 11
